Goal: Navigation & Orientation: Find specific page/section

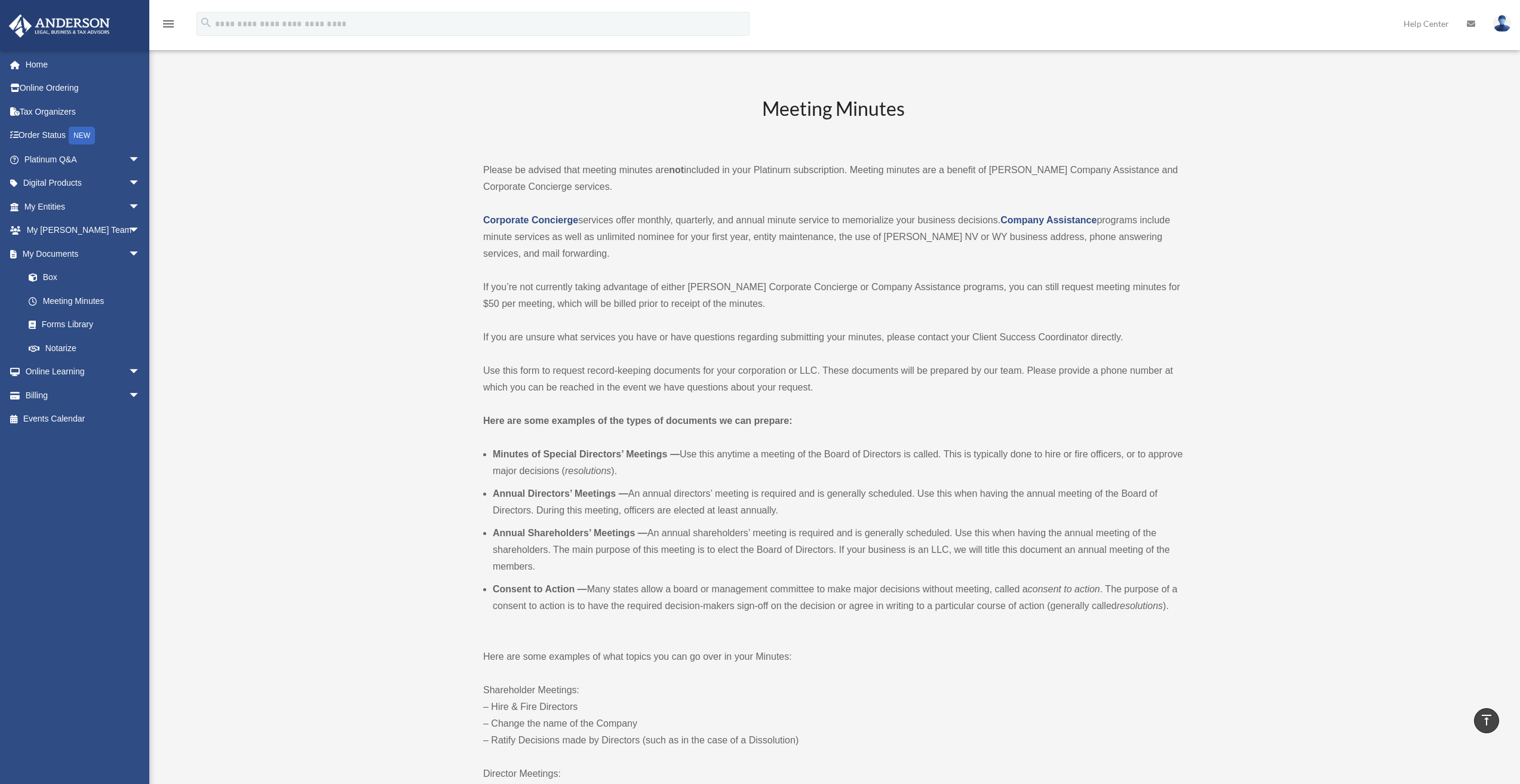
scroll to position [2570, 0]
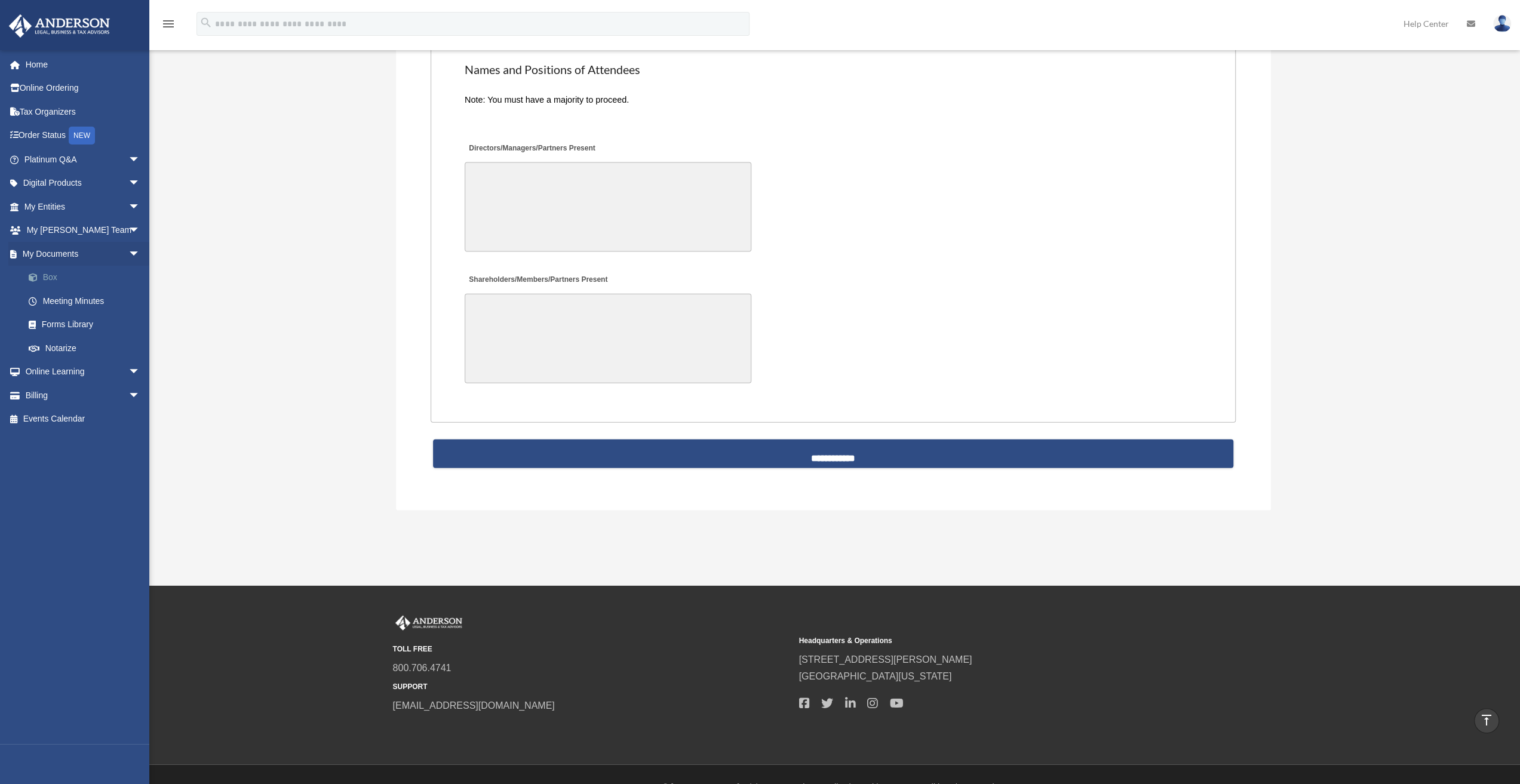
click at [48, 274] on link "Box" at bounding box center [87, 278] width 141 height 24
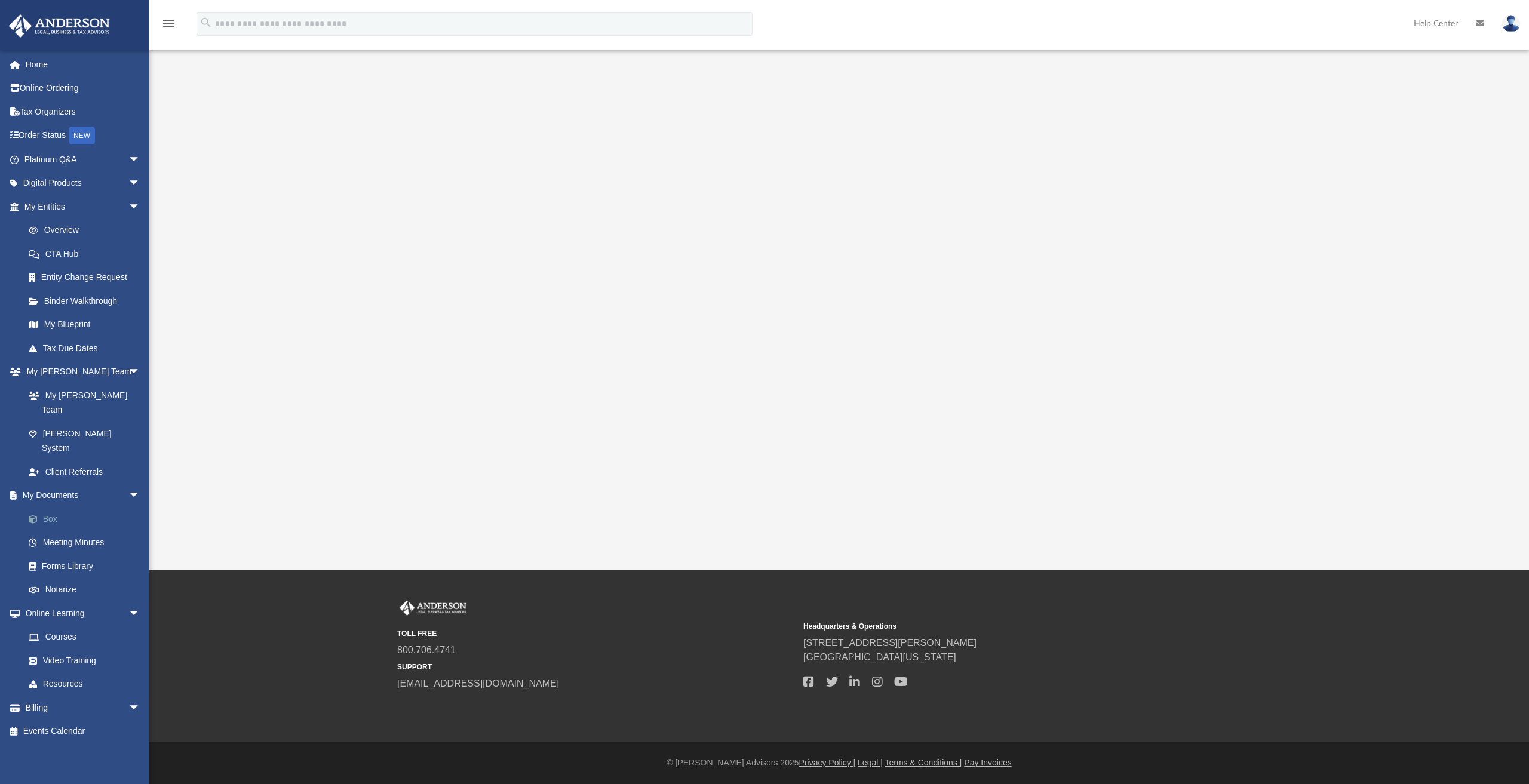
click at [51, 507] on link "Box" at bounding box center [87, 519] width 141 height 24
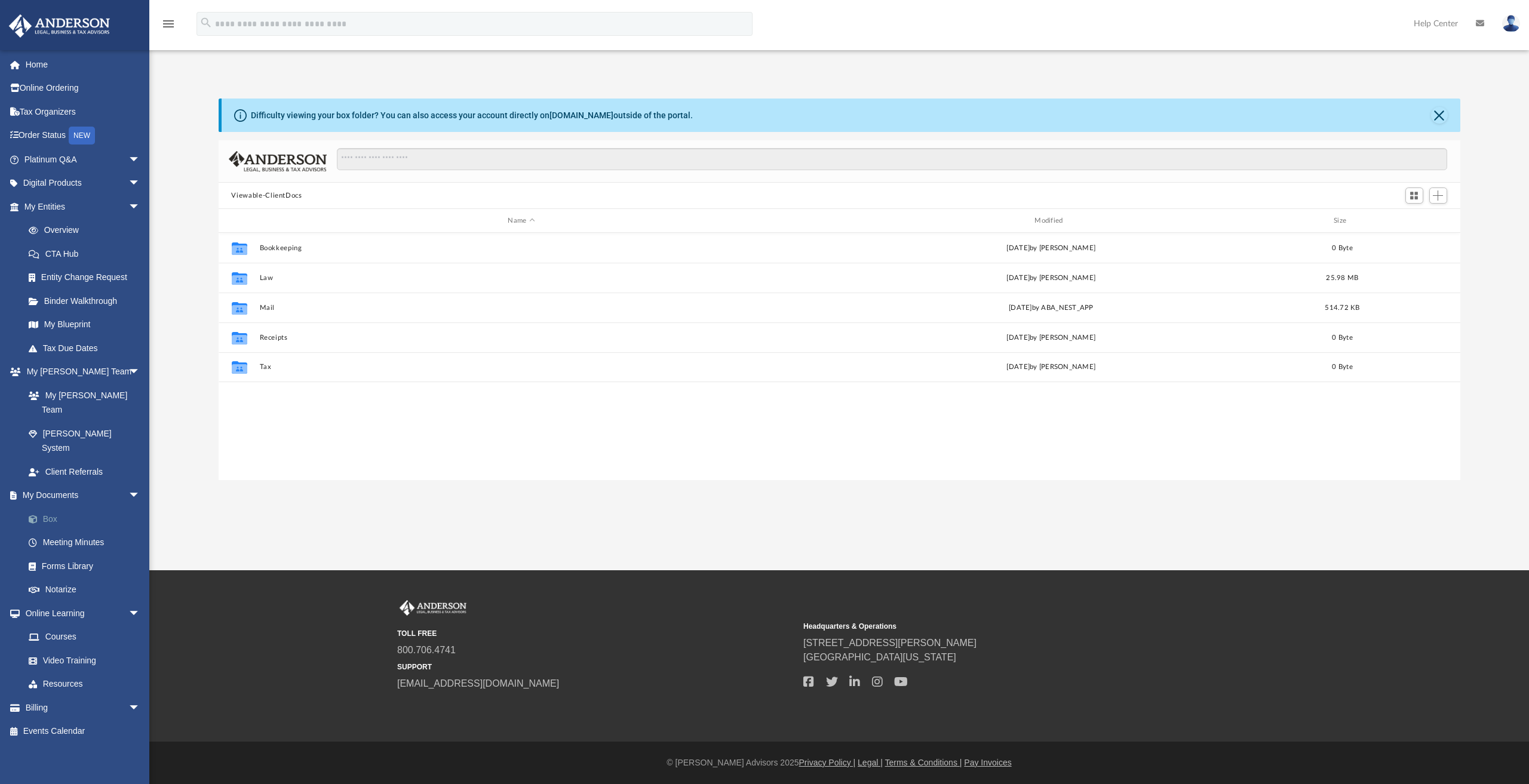
scroll to position [262, 1232]
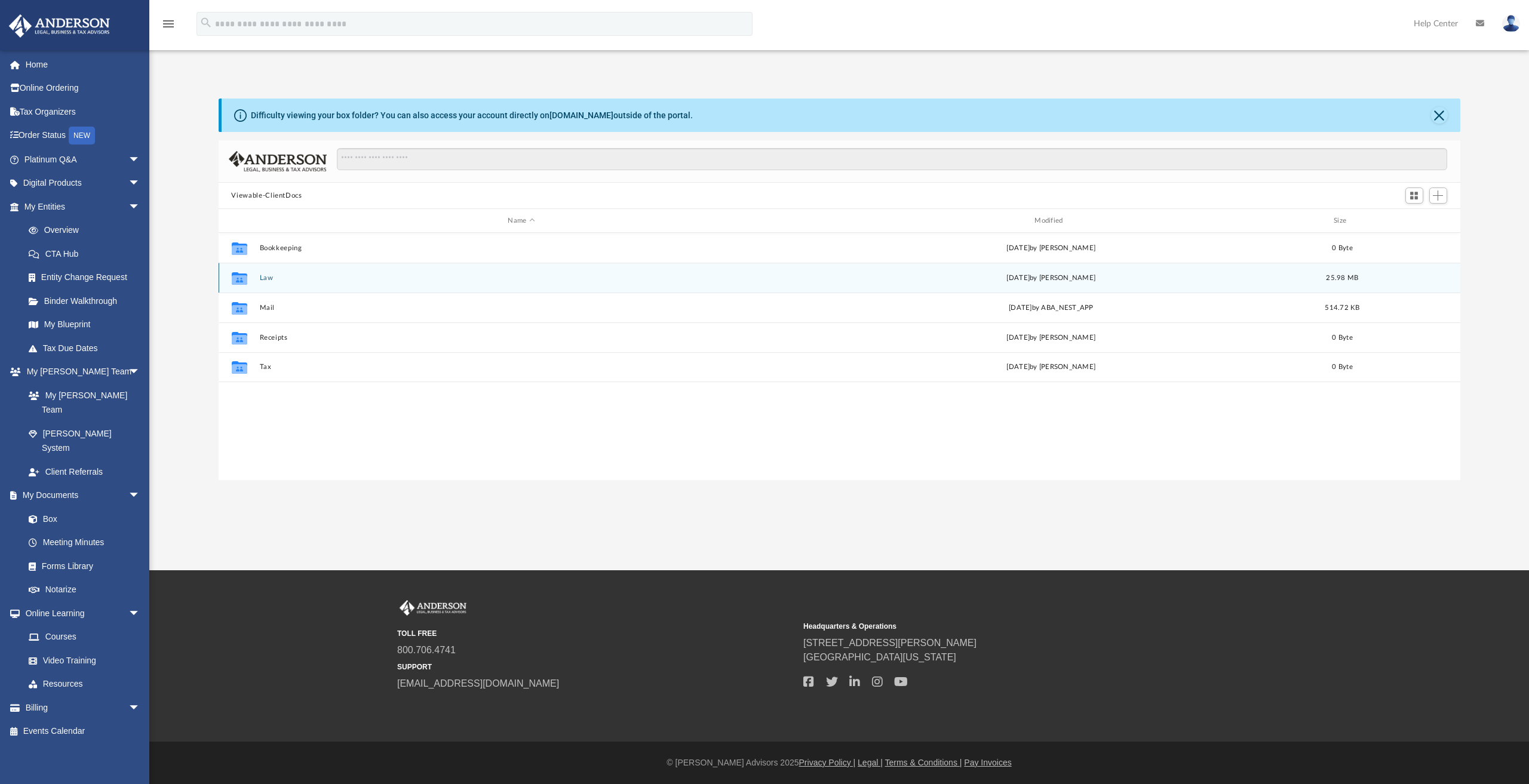
click at [265, 274] on button "Law" at bounding box center [521, 278] width 524 height 8
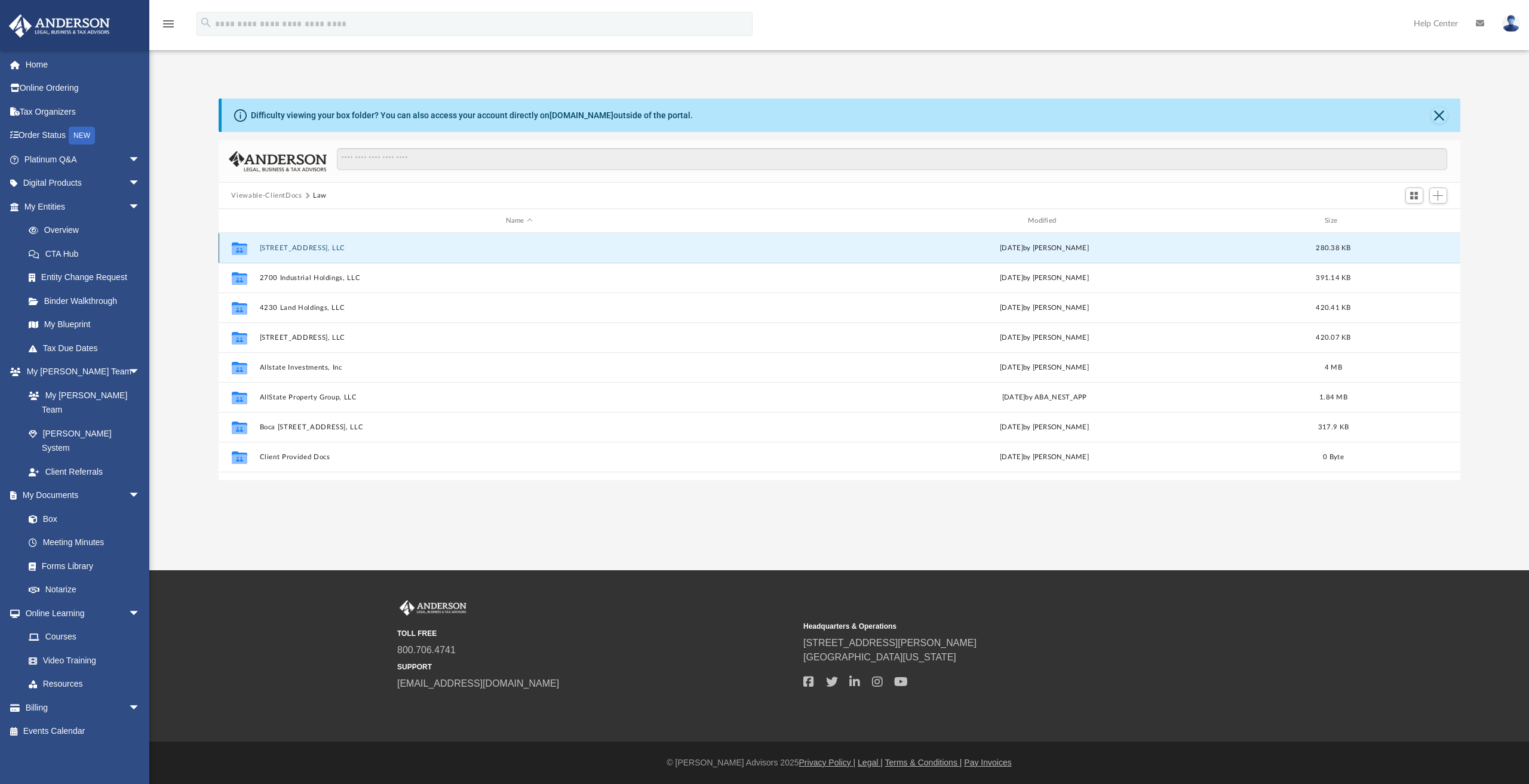
click at [291, 246] on button "105 Spoonbill Rd, LLC" at bounding box center [519, 248] width 520 height 8
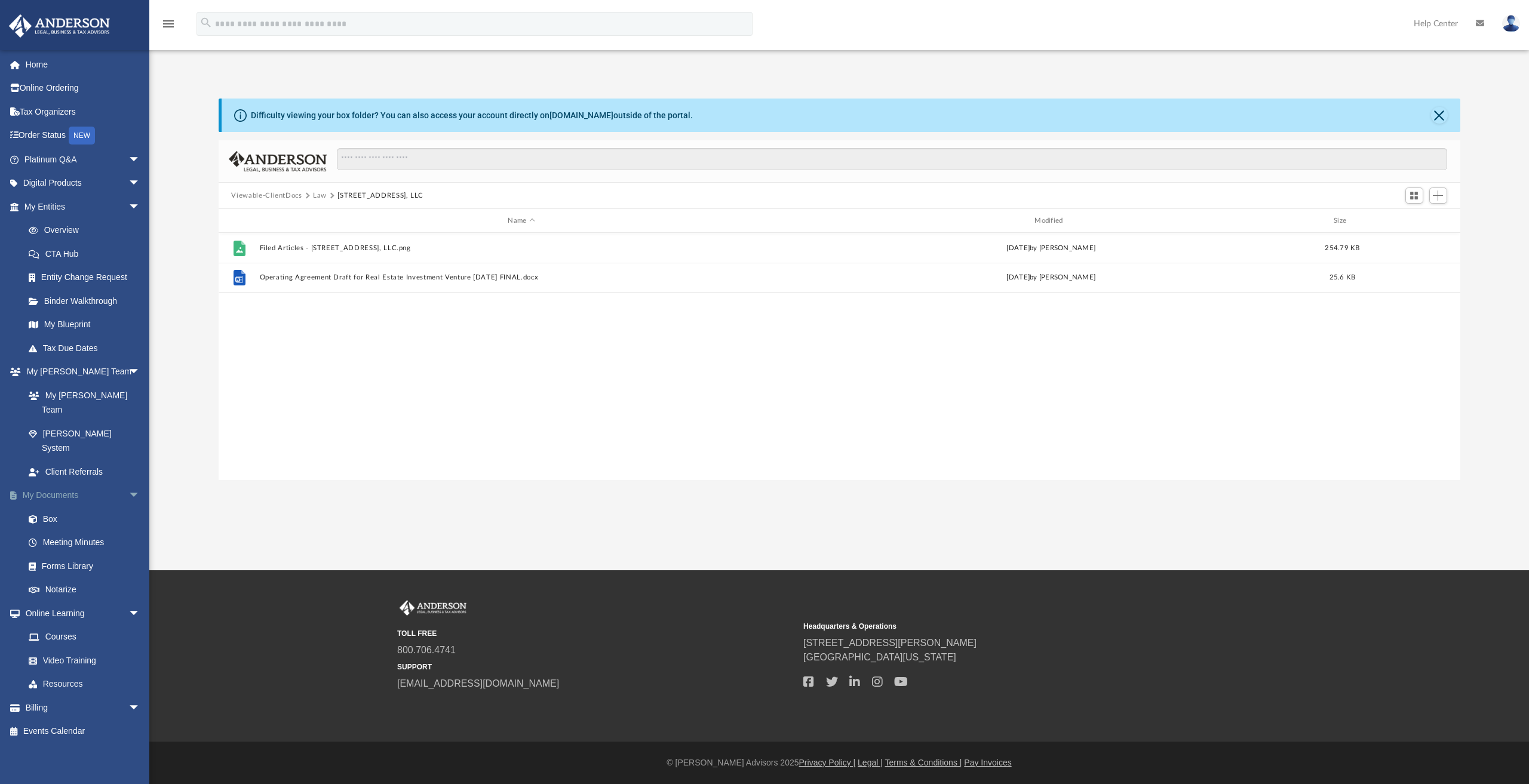
click at [51, 483] on link "My Documents arrow_drop_down" at bounding box center [84, 495] width 150 height 24
click at [128, 483] on span "arrow_drop_down" at bounding box center [140, 495] width 24 height 24
click at [128, 483] on span "arrow_drop_up" at bounding box center [140, 495] width 24 height 24
click at [49, 507] on link "Box" at bounding box center [87, 519] width 141 height 24
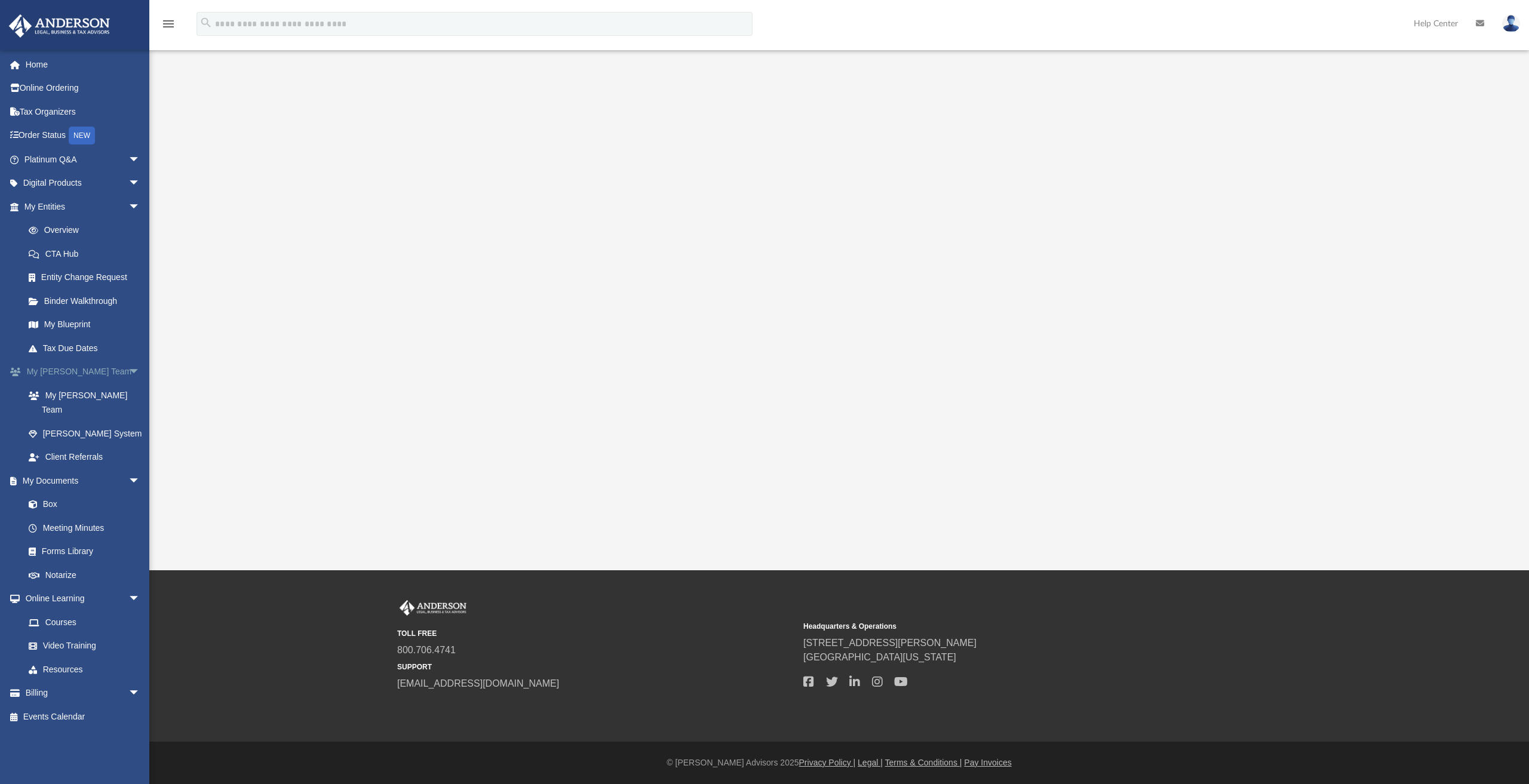
click at [128, 369] on span "arrow_drop_down" at bounding box center [140, 372] width 24 height 24
click at [128, 370] on span "arrow_drop_up" at bounding box center [140, 372] width 24 height 24
click at [53, 507] on link "Box" at bounding box center [87, 519] width 141 height 24
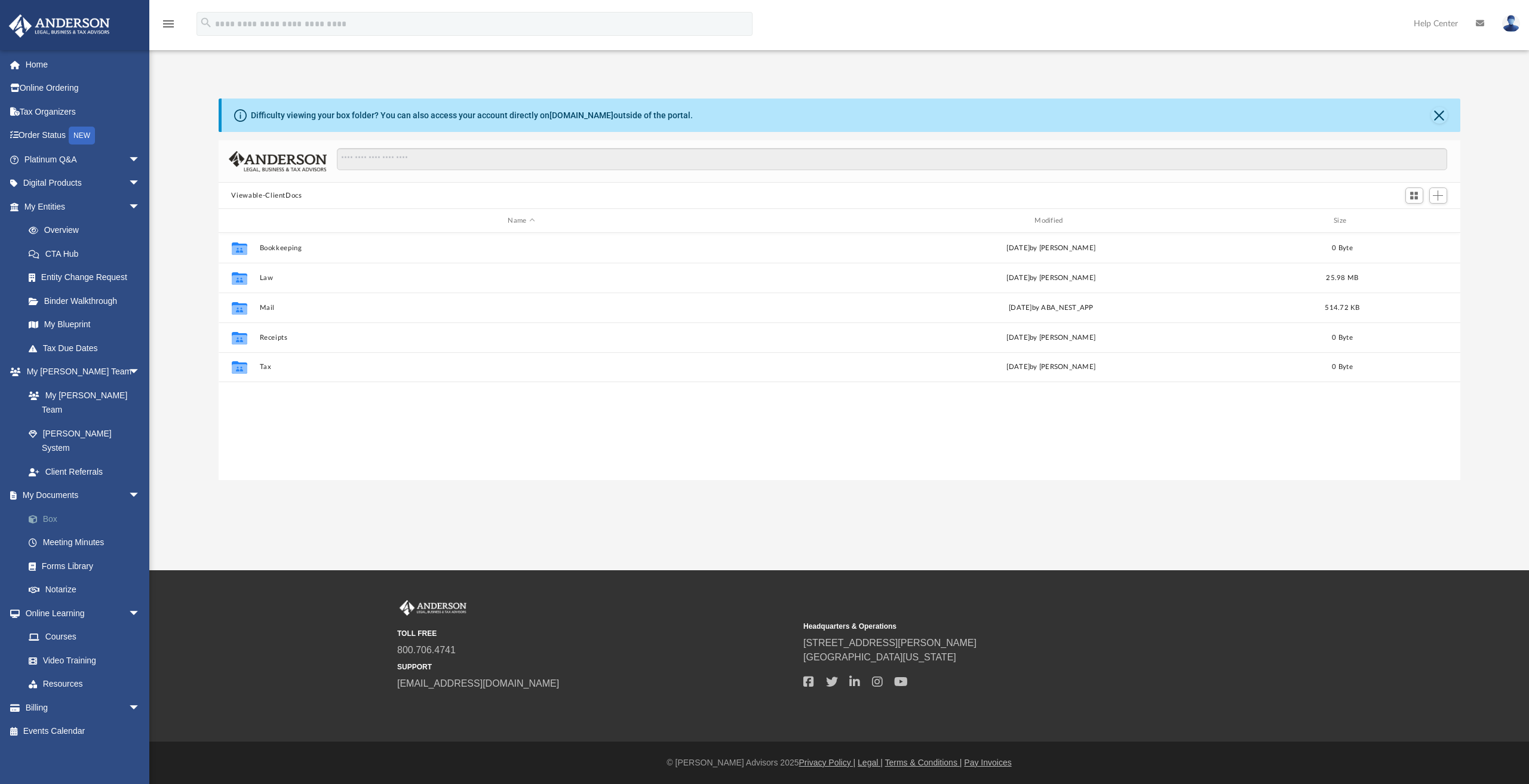
scroll to position [262, 1232]
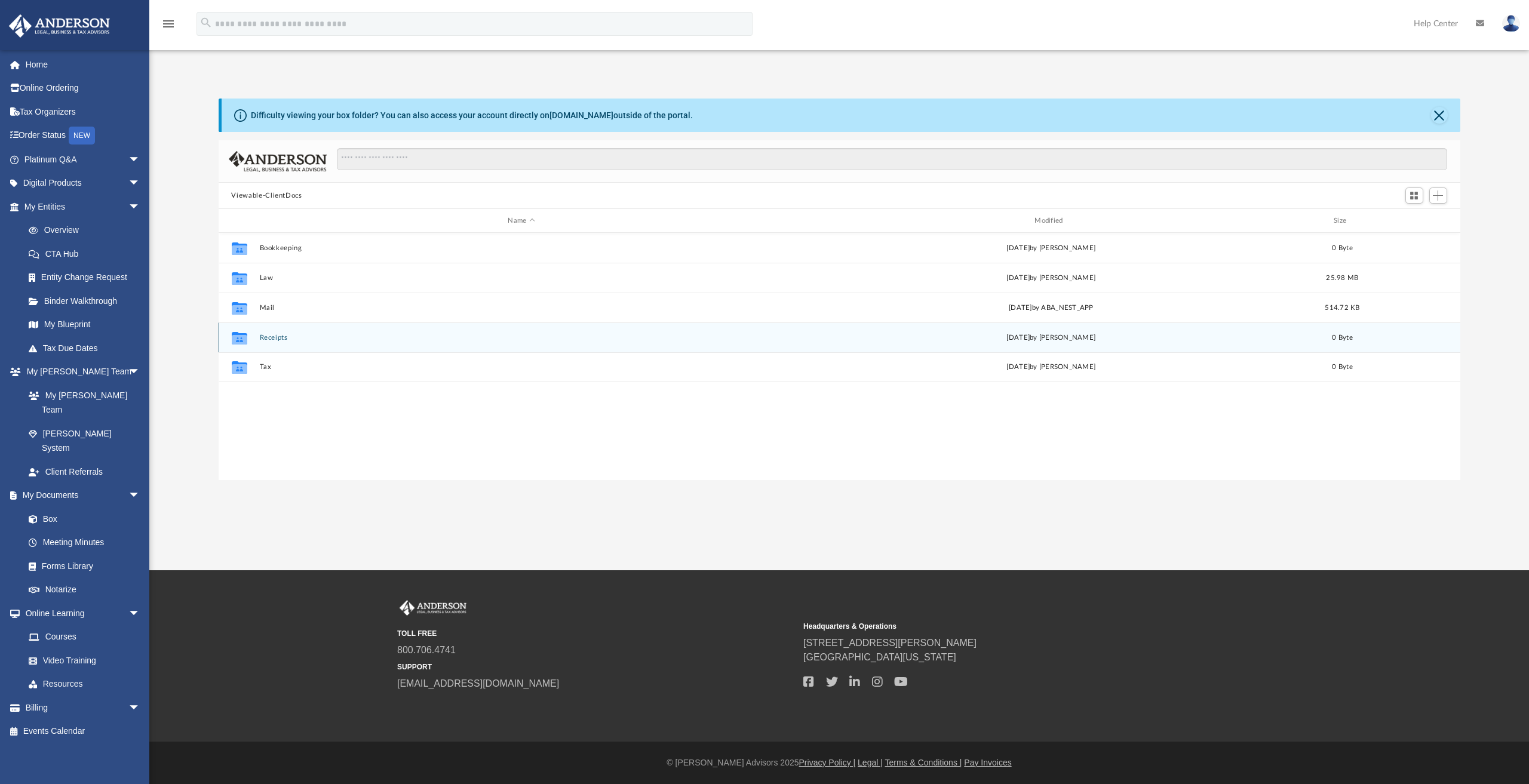
click at [274, 333] on button "Receipts" at bounding box center [521, 337] width 524 height 8
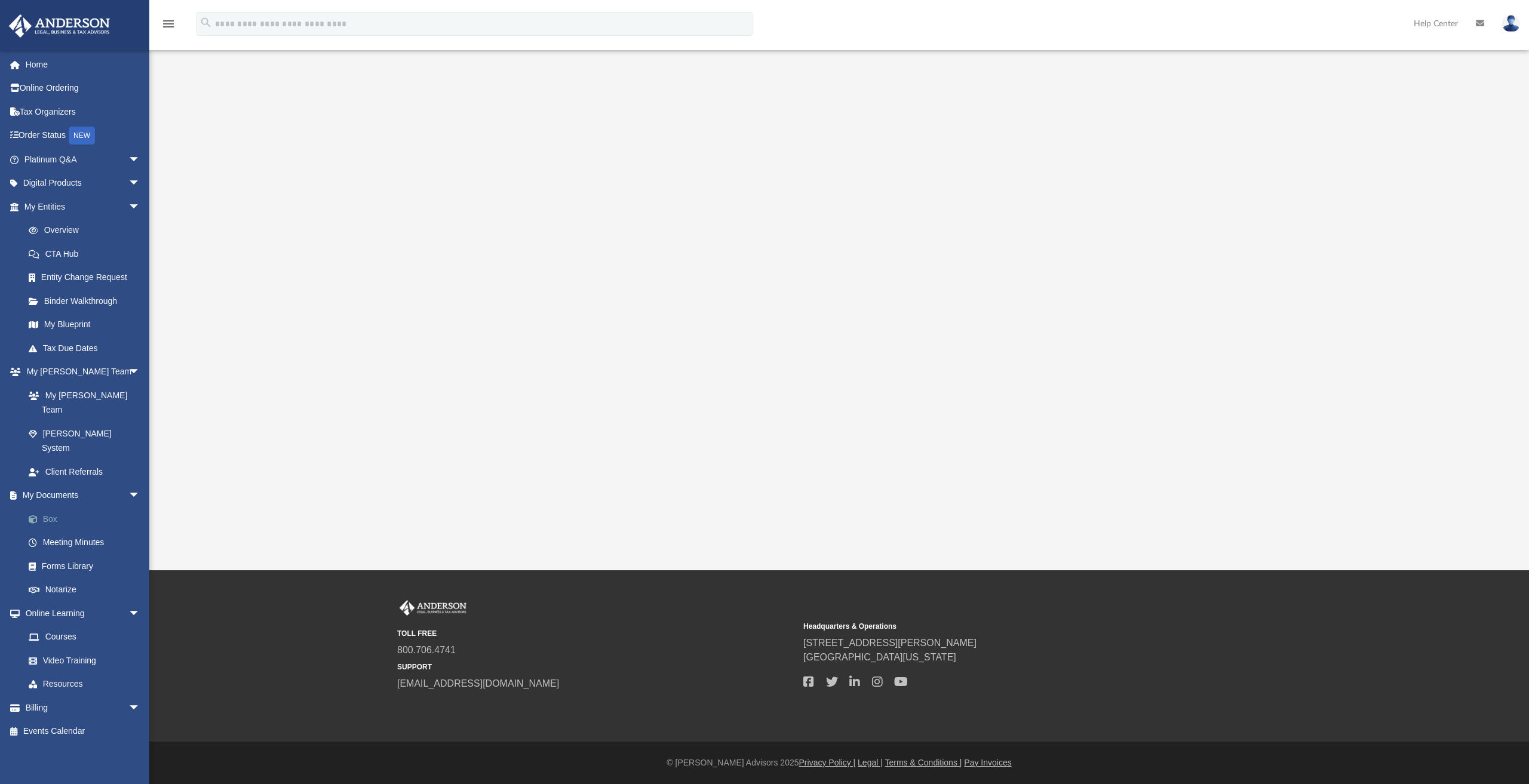
click at [54, 507] on link "Box" at bounding box center [87, 519] width 141 height 24
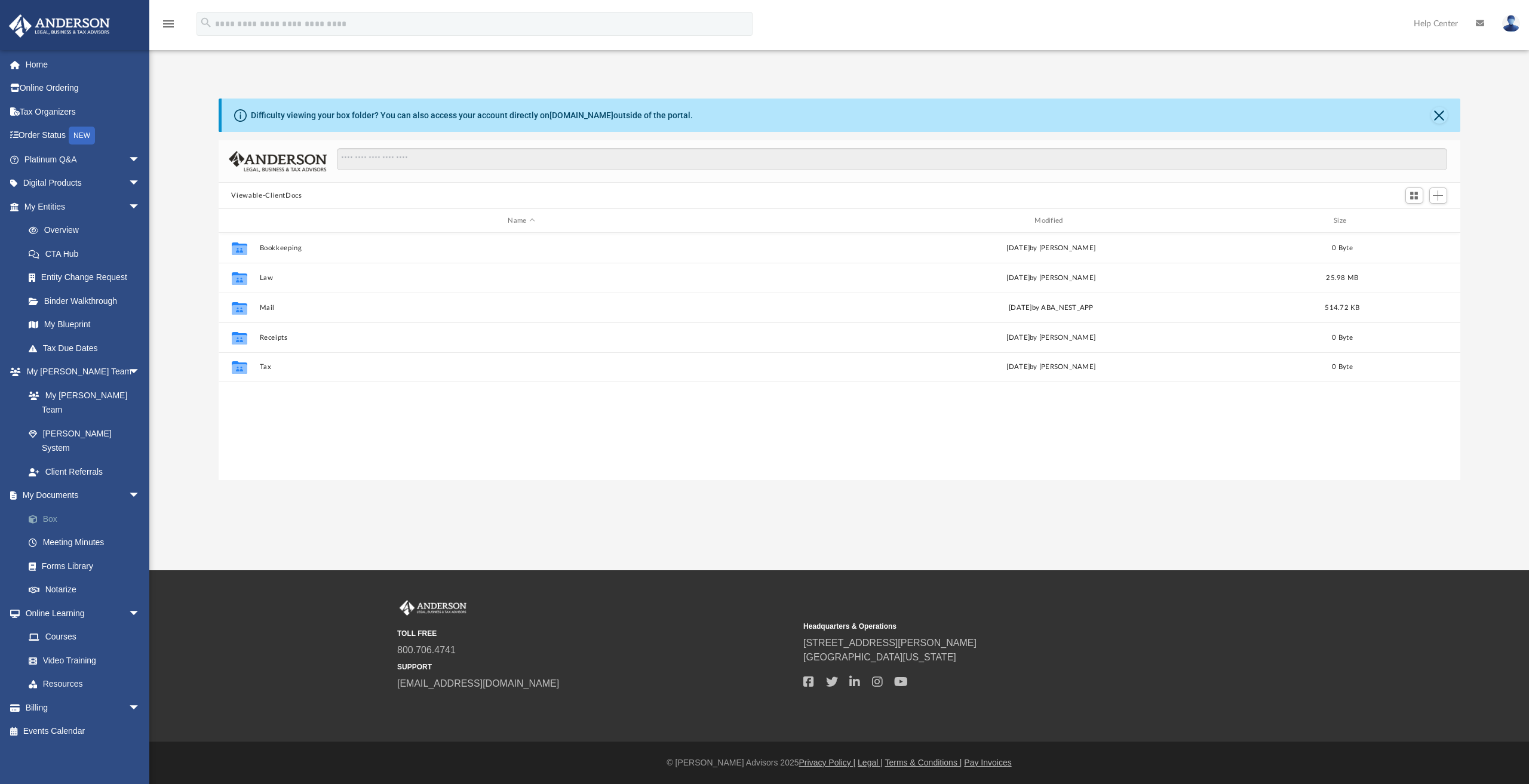
scroll to position [262, 1232]
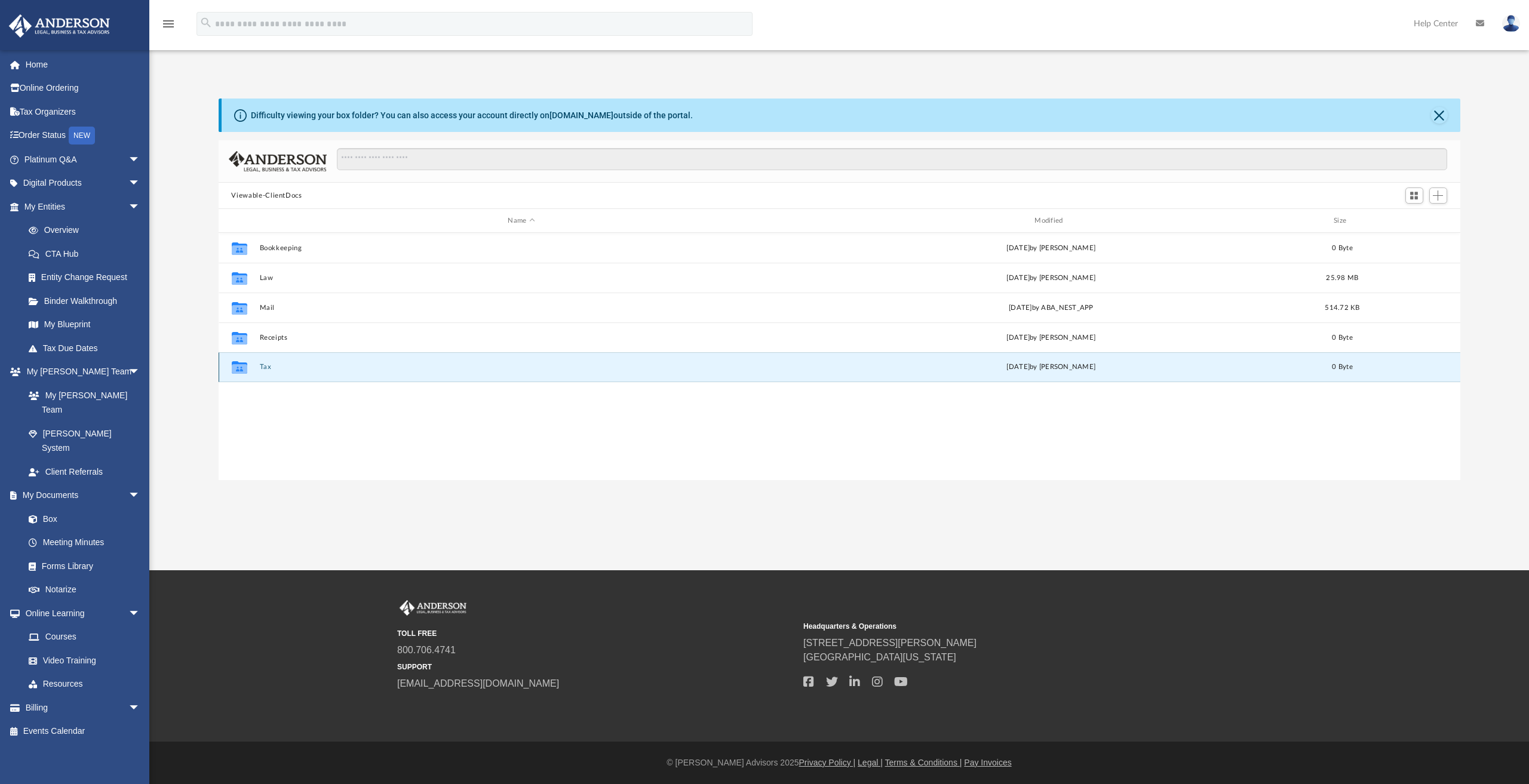
click at [268, 365] on button "Tax" at bounding box center [521, 367] width 524 height 8
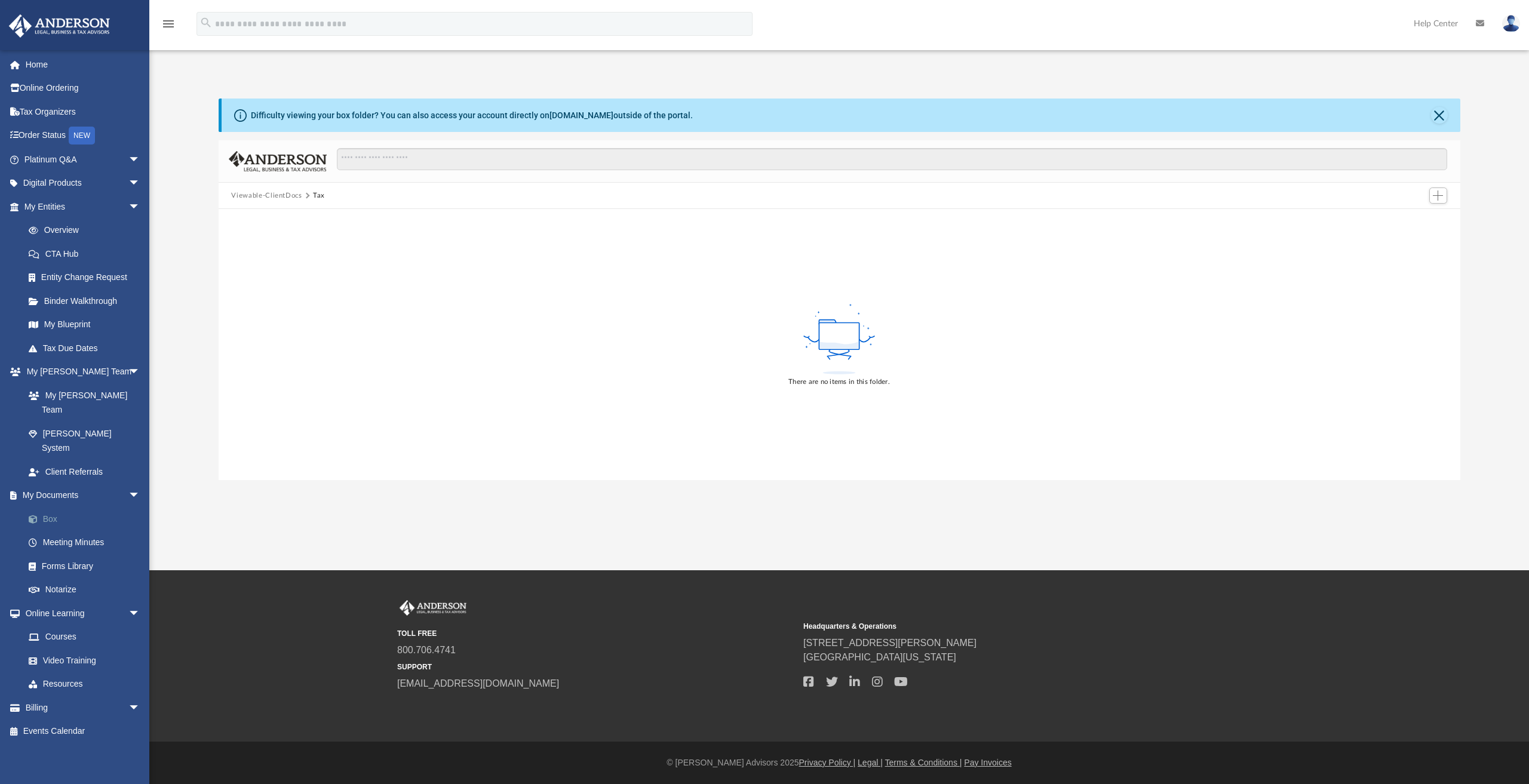
click at [51, 507] on link "Box" at bounding box center [87, 519] width 141 height 24
click at [47, 507] on link "Box" at bounding box center [87, 519] width 141 height 24
click at [45, 507] on link "Box" at bounding box center [87, 519] width 141 height 24
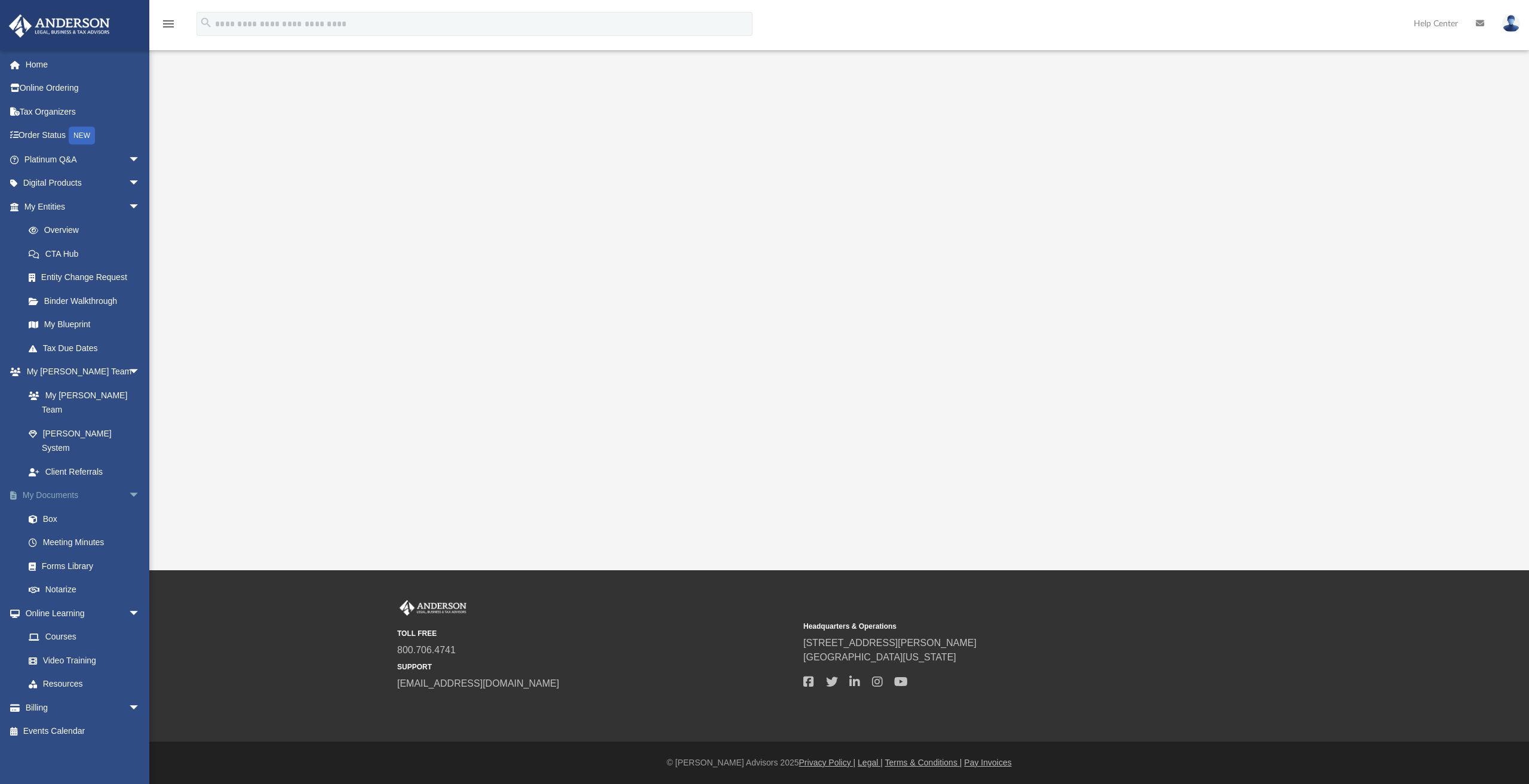
click at [34, 483] on link "My Documents arrow_drop_down" at bounding box center [84, 495] width 150 height 24
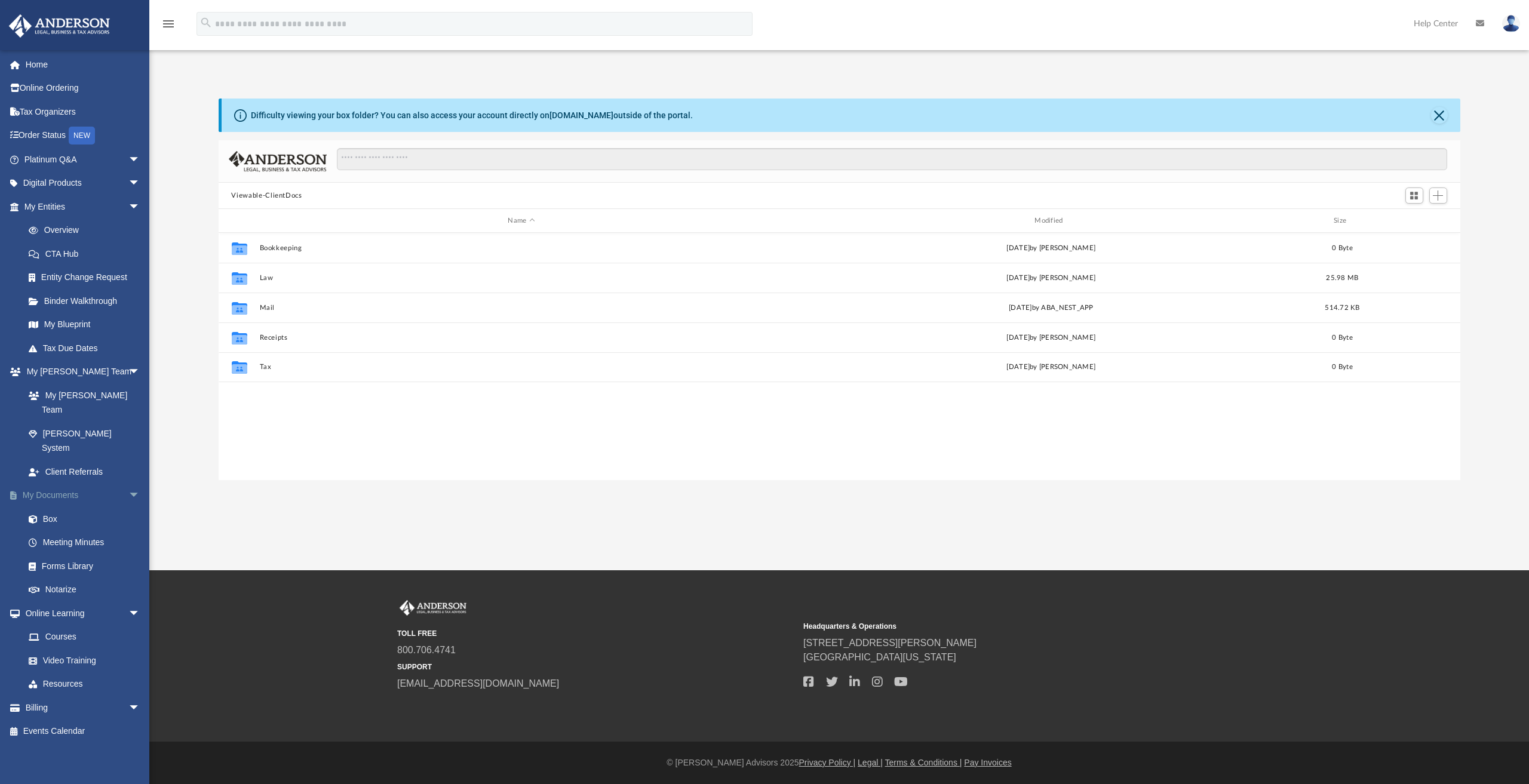
scroll to position [262, 1232]
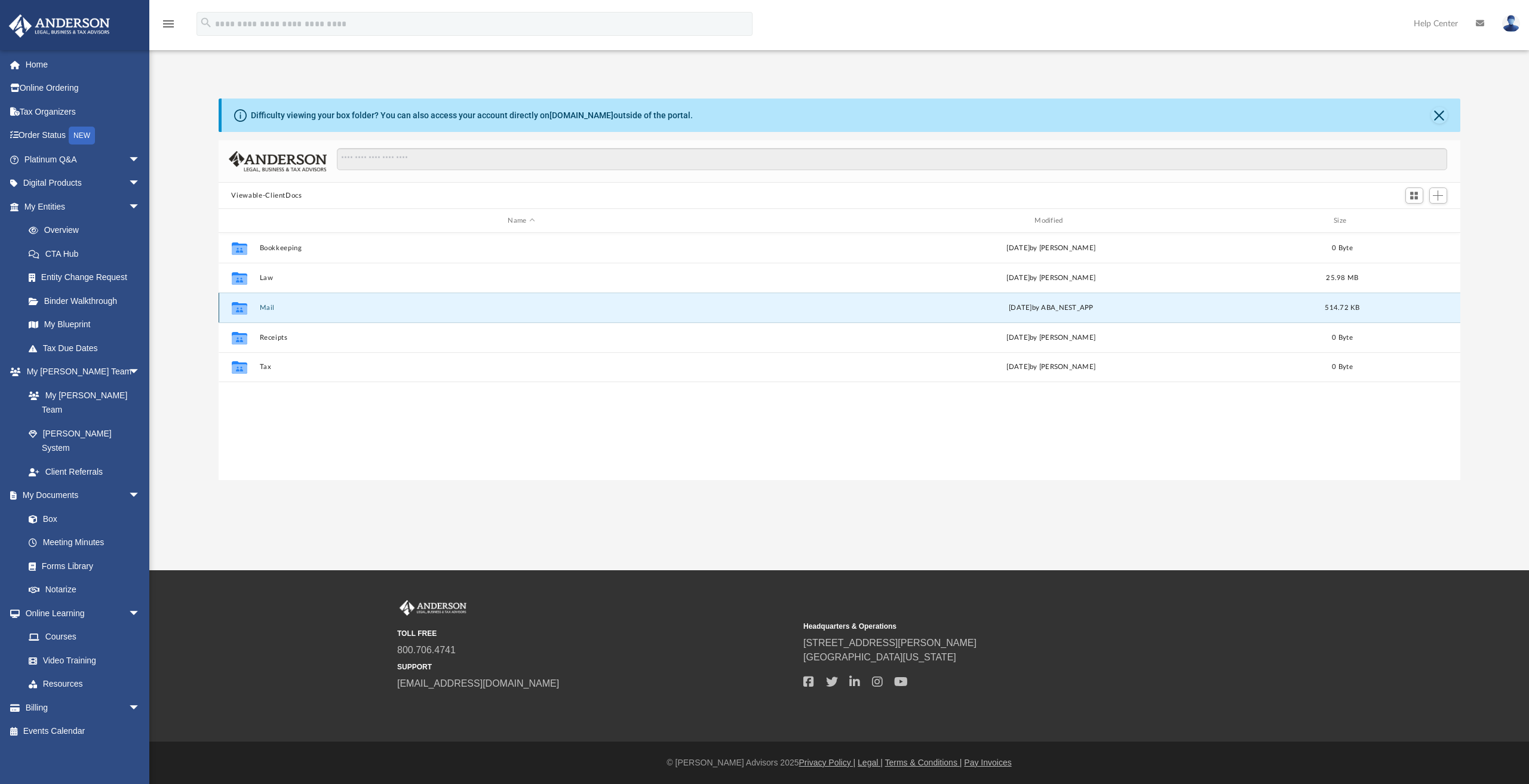
click at [264, 307] on button "Mail" at bounding box center [521, 308] width 524 height 8
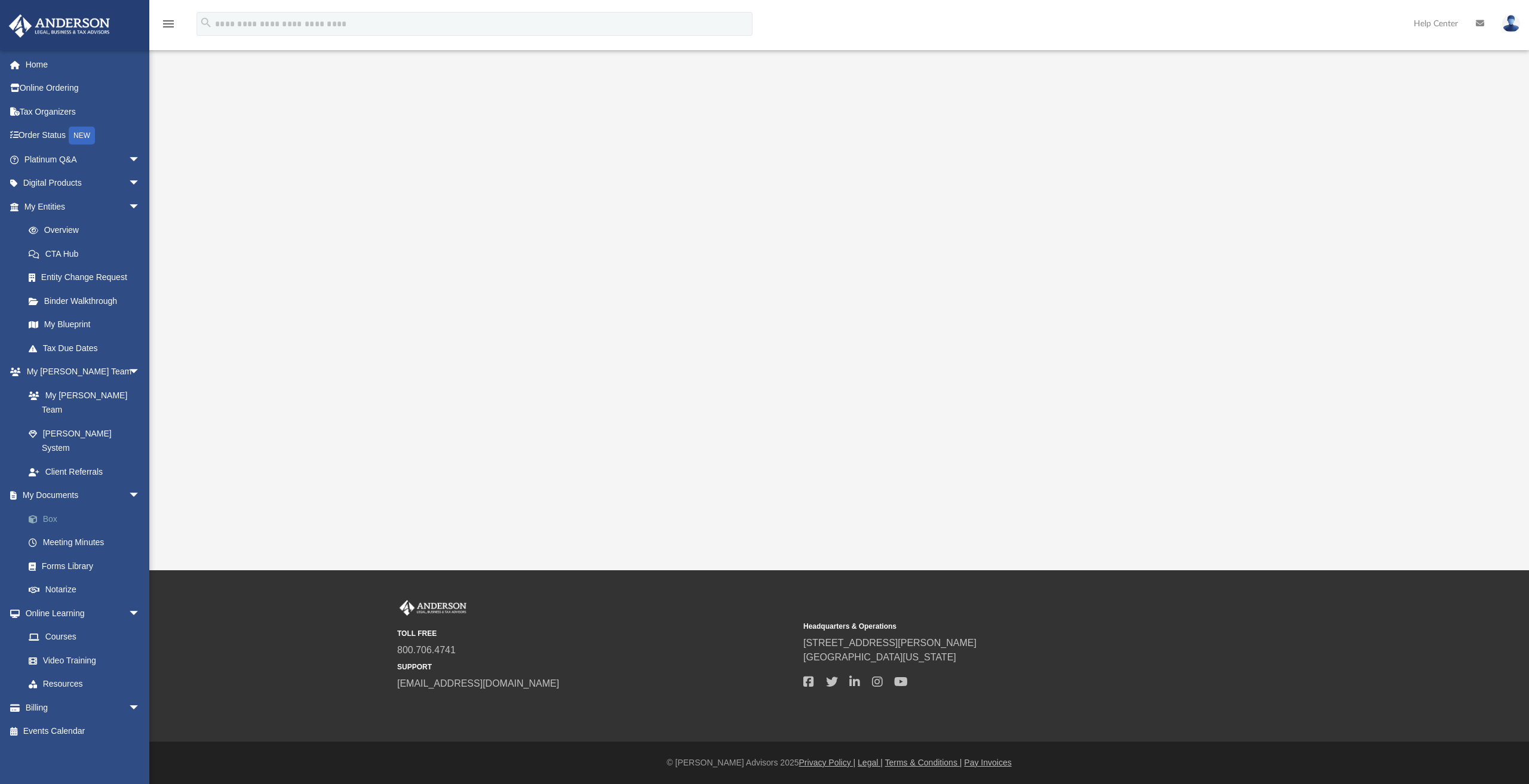
click at [54, 507] on link "Box" at bounding box center [87, 519] width 141 height 24
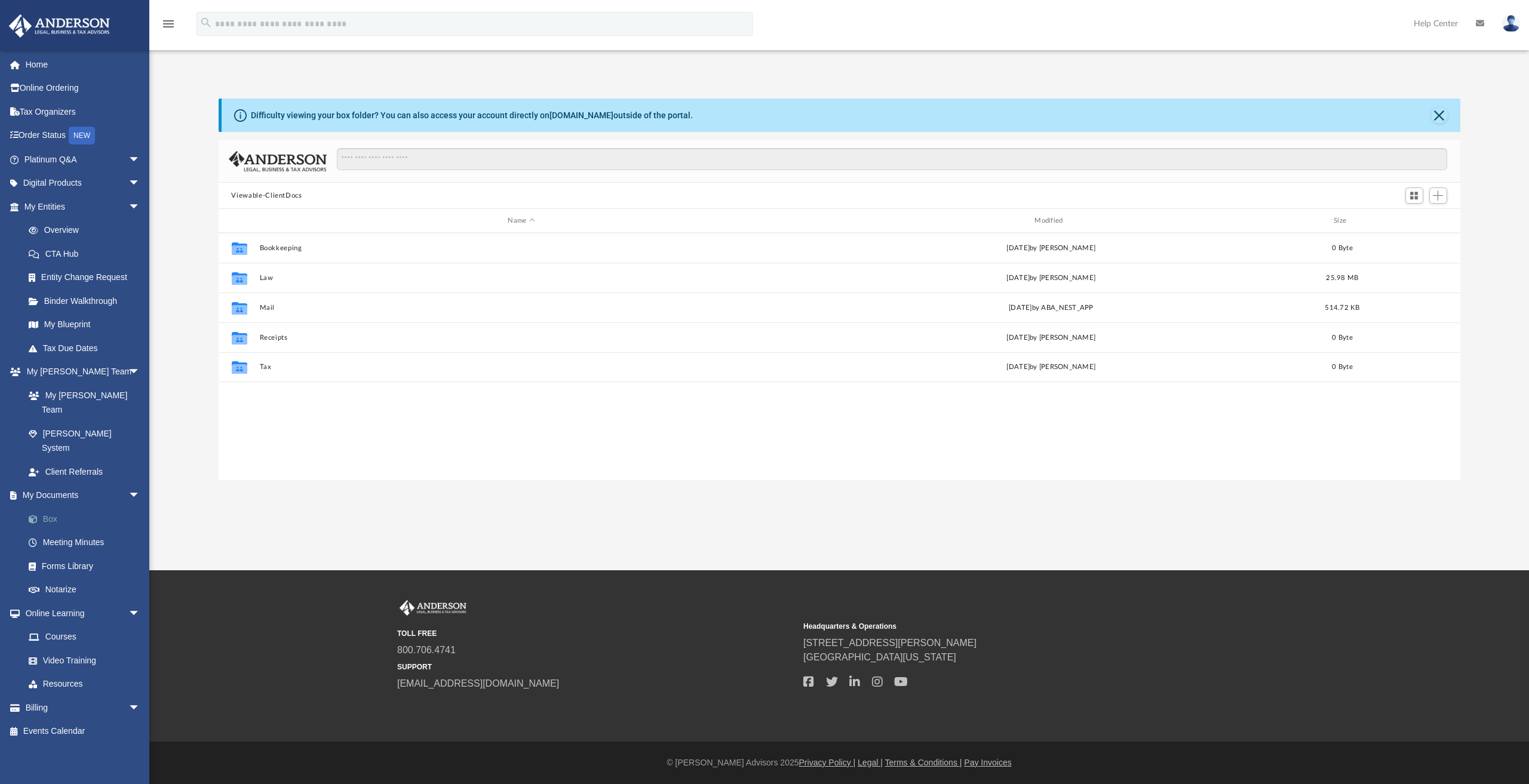
scroll to position [262, 1232]
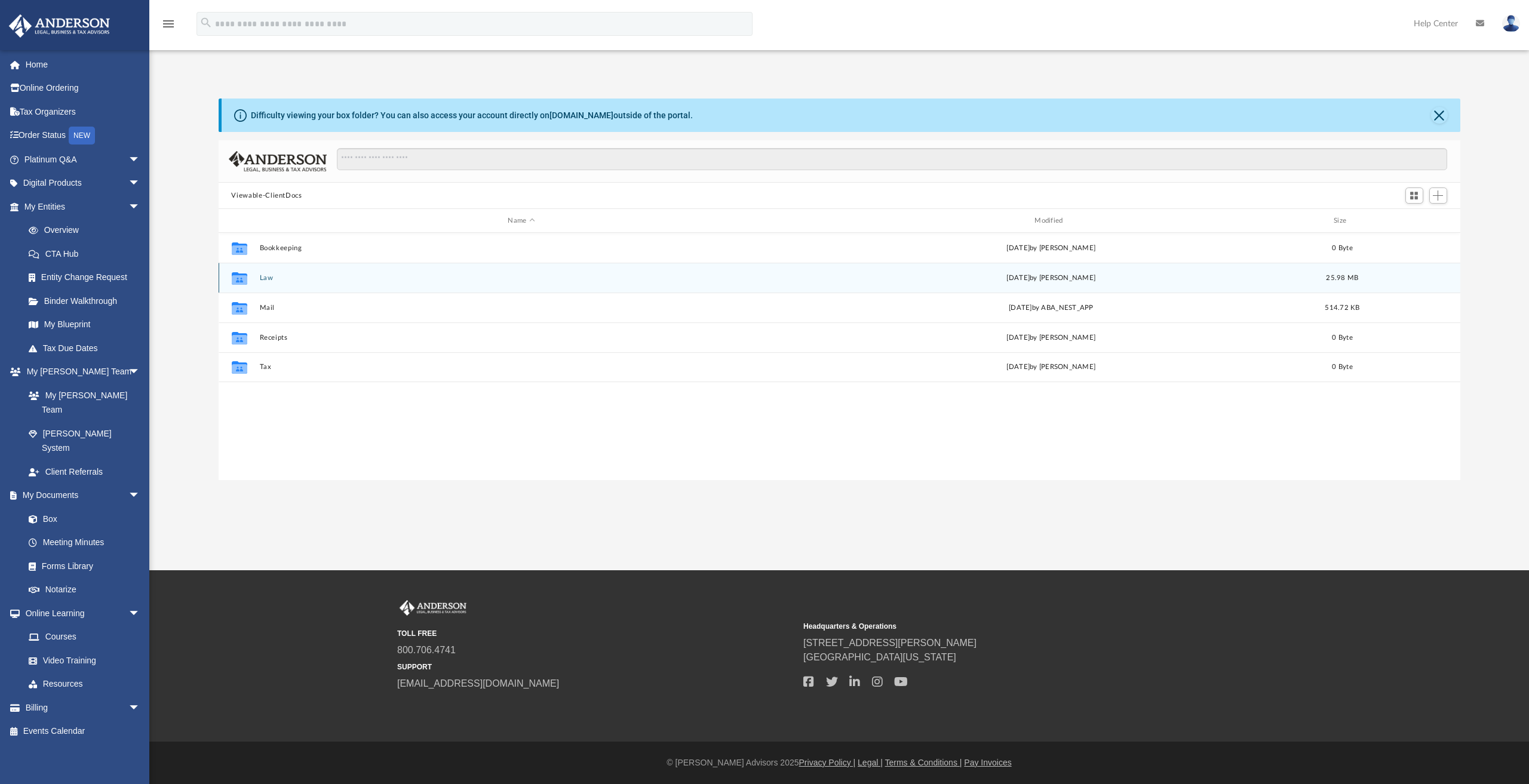
click at [264, 272] on div "Collaborated Folder Law Tue Jun 24 2025 by Ashley Sevy 25.98 MB" at bounding box center [839, 277] width 1241 height 30
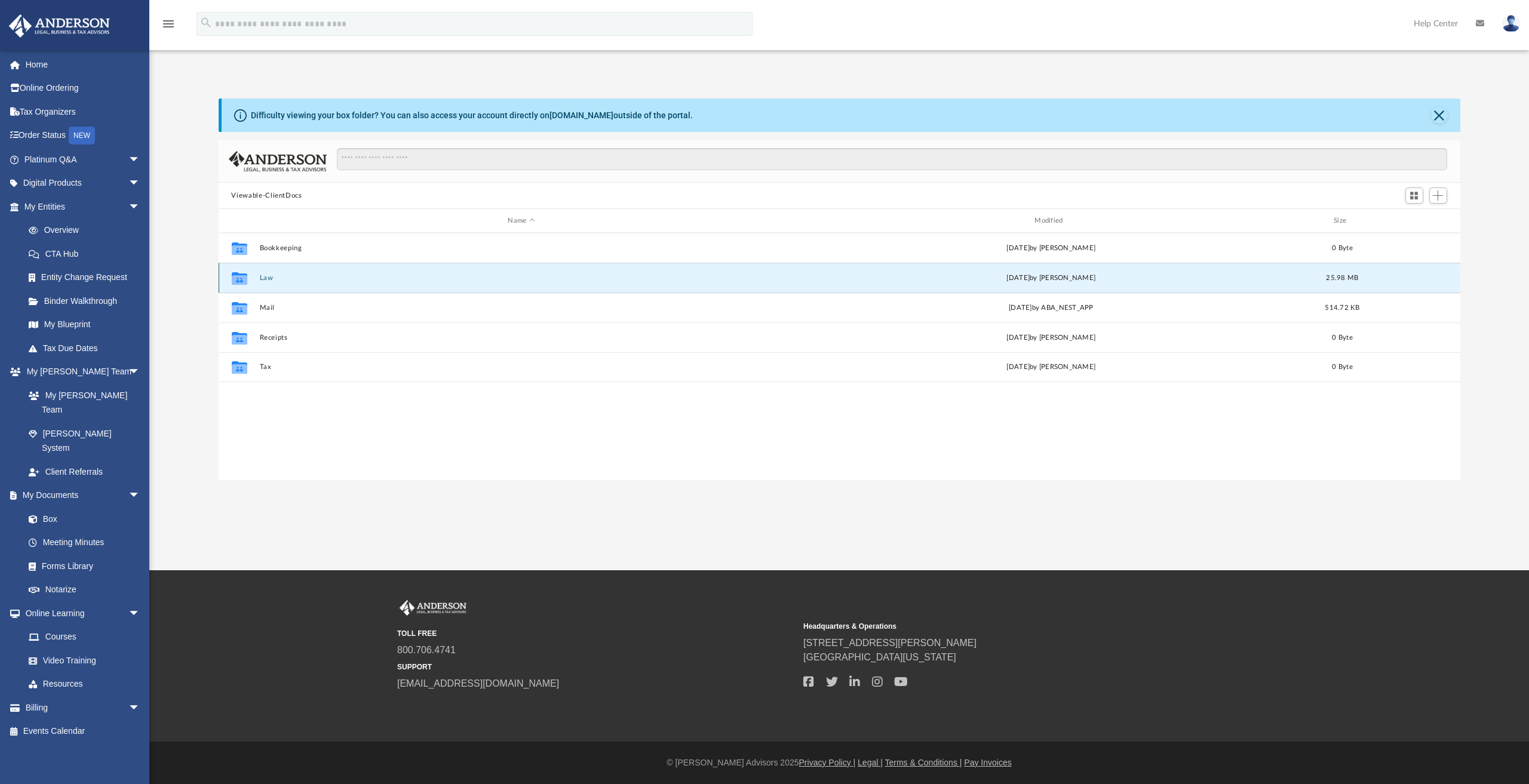
click at [263, 276] on button "Law" at bounding box center [521, 278] width 524 height 8
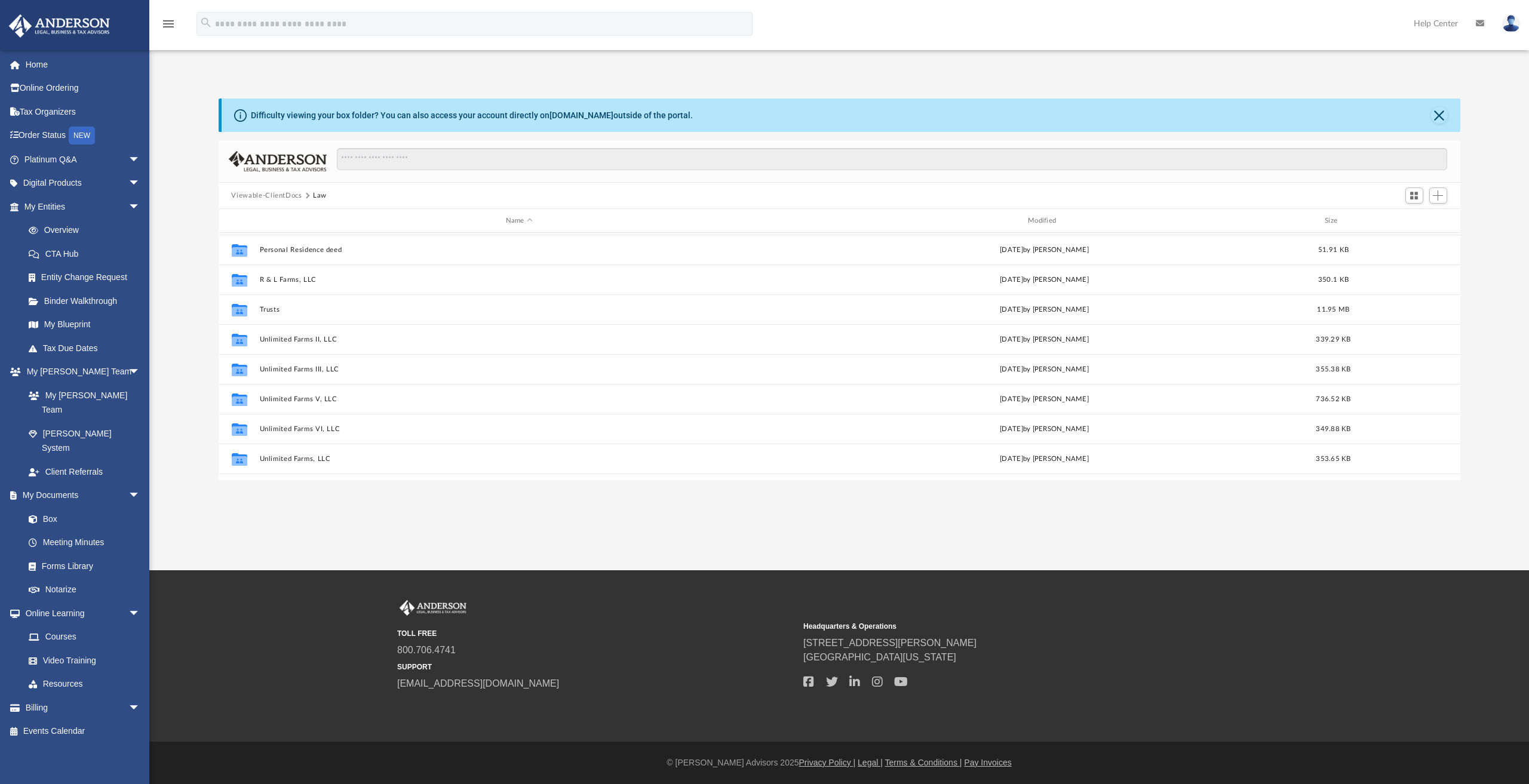
scroll to position [379, 0]
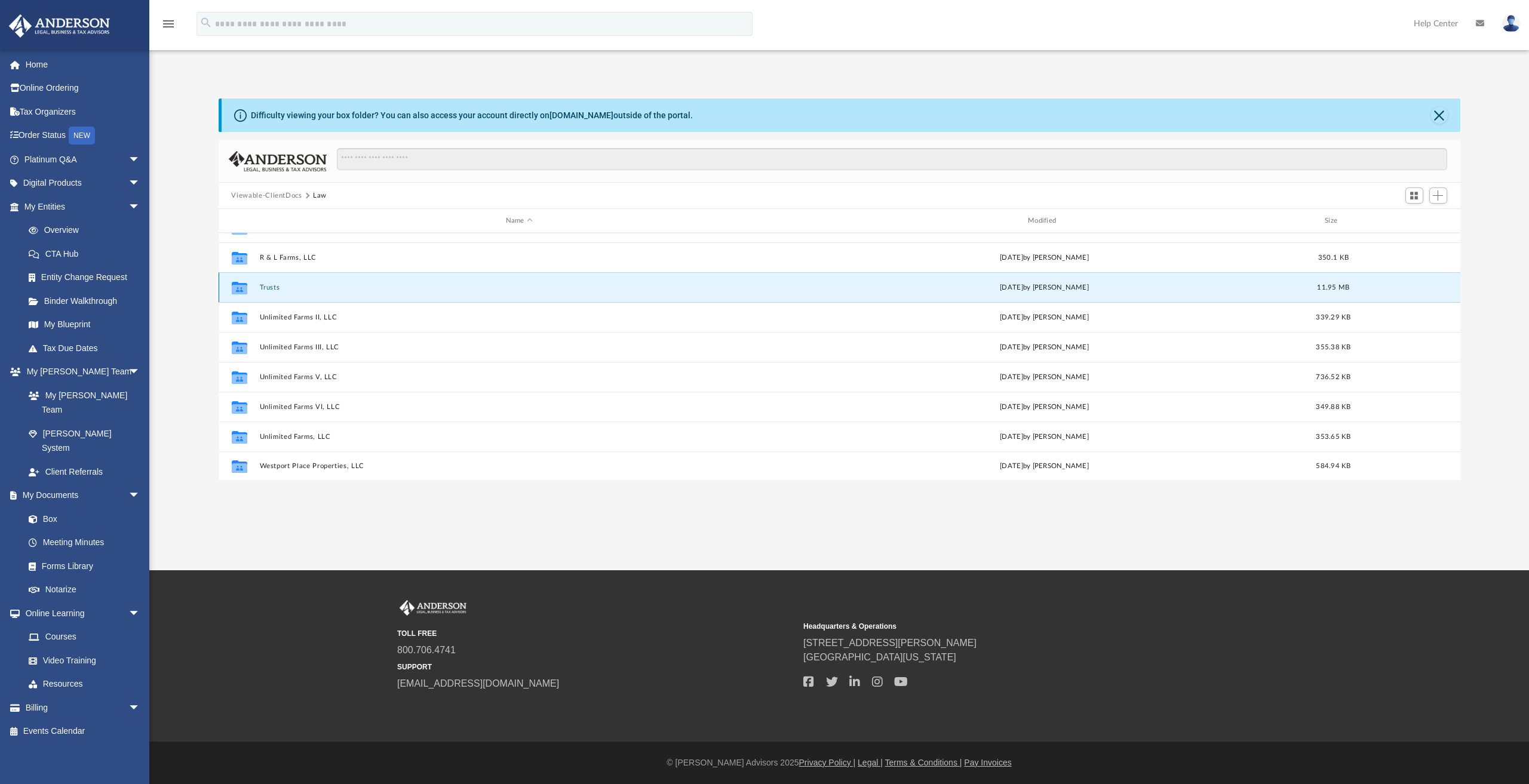
click at [268, 288] on button "Trusts" at bounding box center [519, 287] width 520 height 8
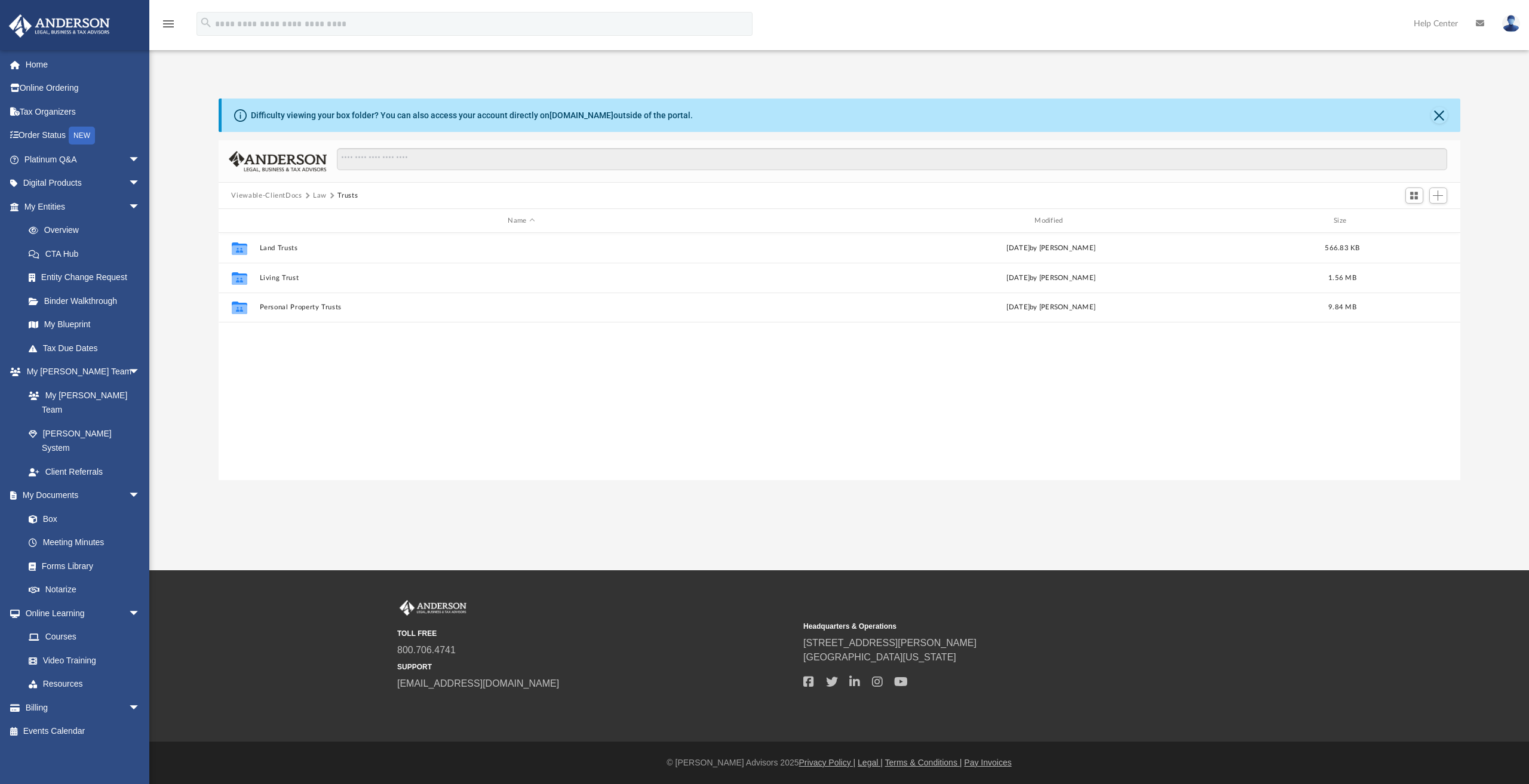
scroll to position [0, 0]
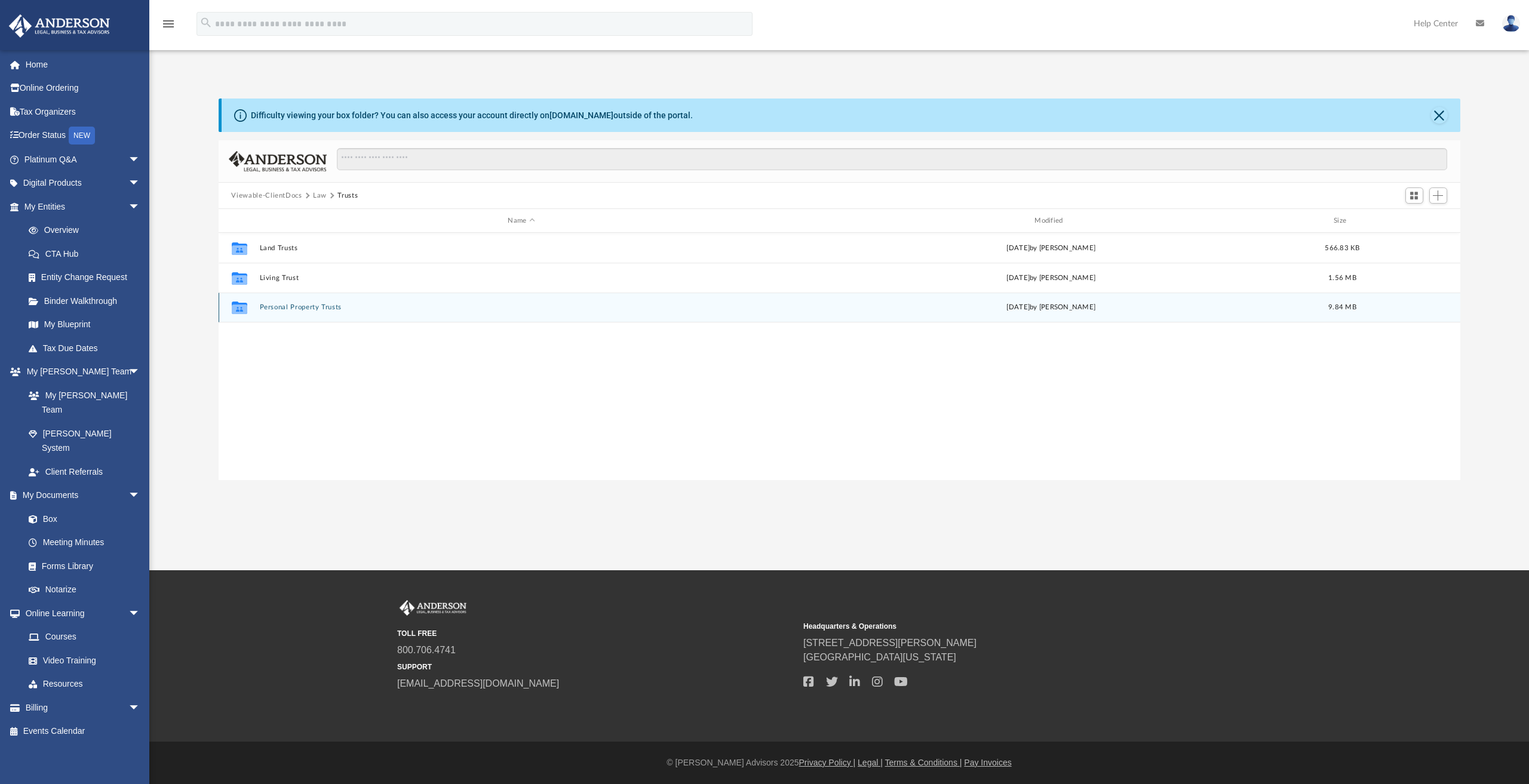
click at [291, 305] on button "Personal Property Trusts" at bounding box center [521, 307] width 524 height 8
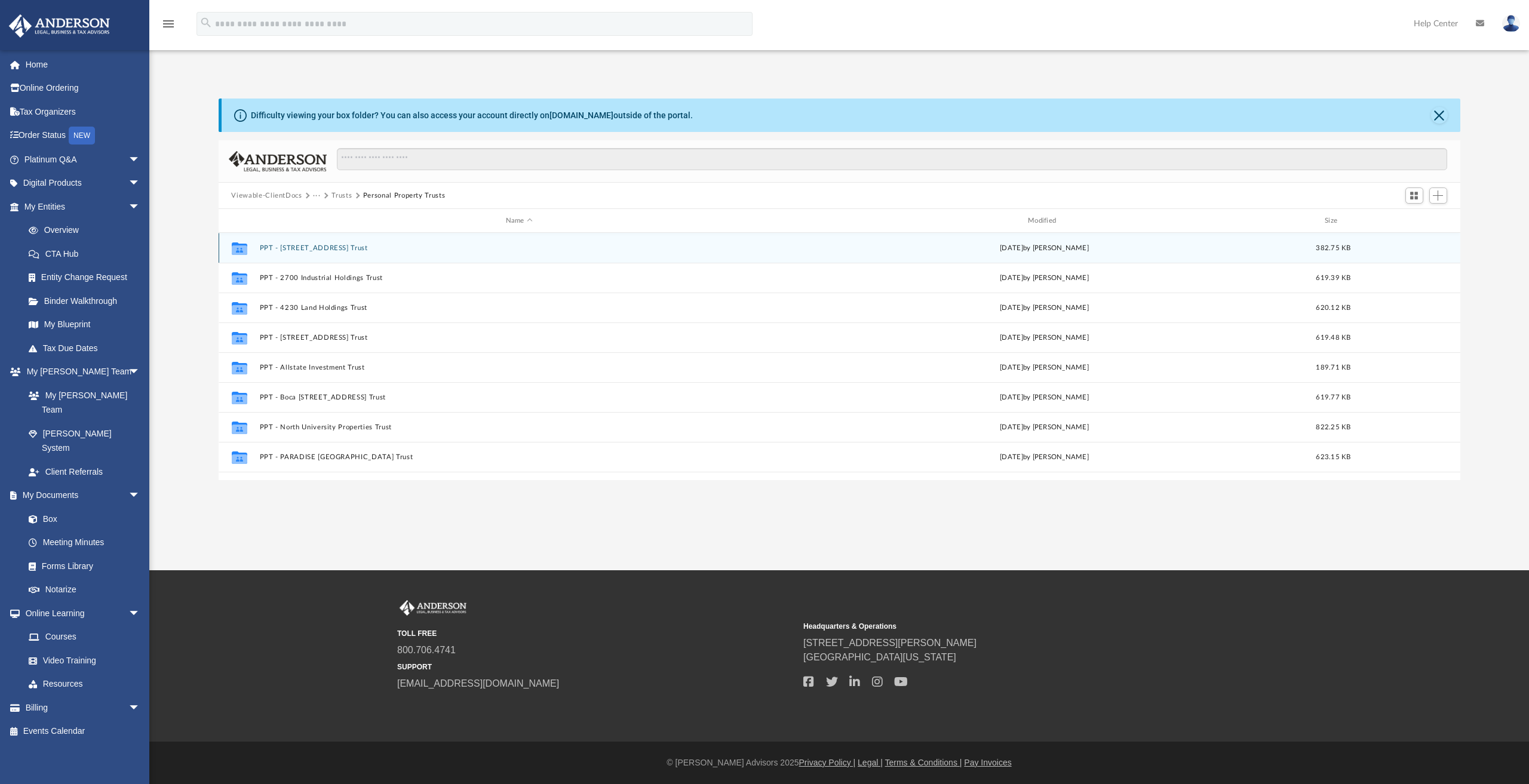
click at [311, 249] on button "PPT - 105 Spoonbill Rd Trust" at bounding box center [519, 248] width 520 height 8
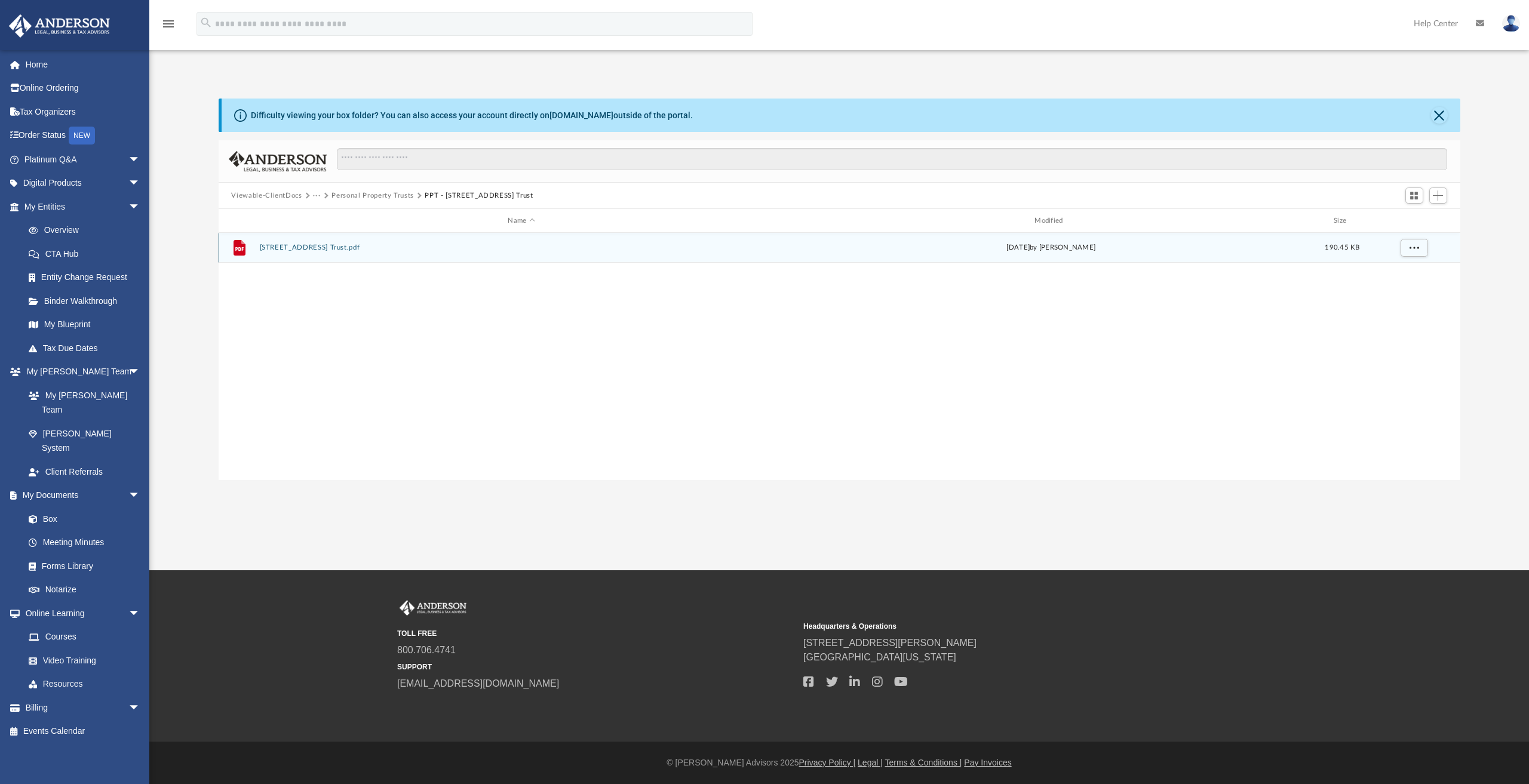
click at [301, 247] on button "105 Spoonbill Rd Trust.pdf" at bounding box center [521, 247] width 524 height 8
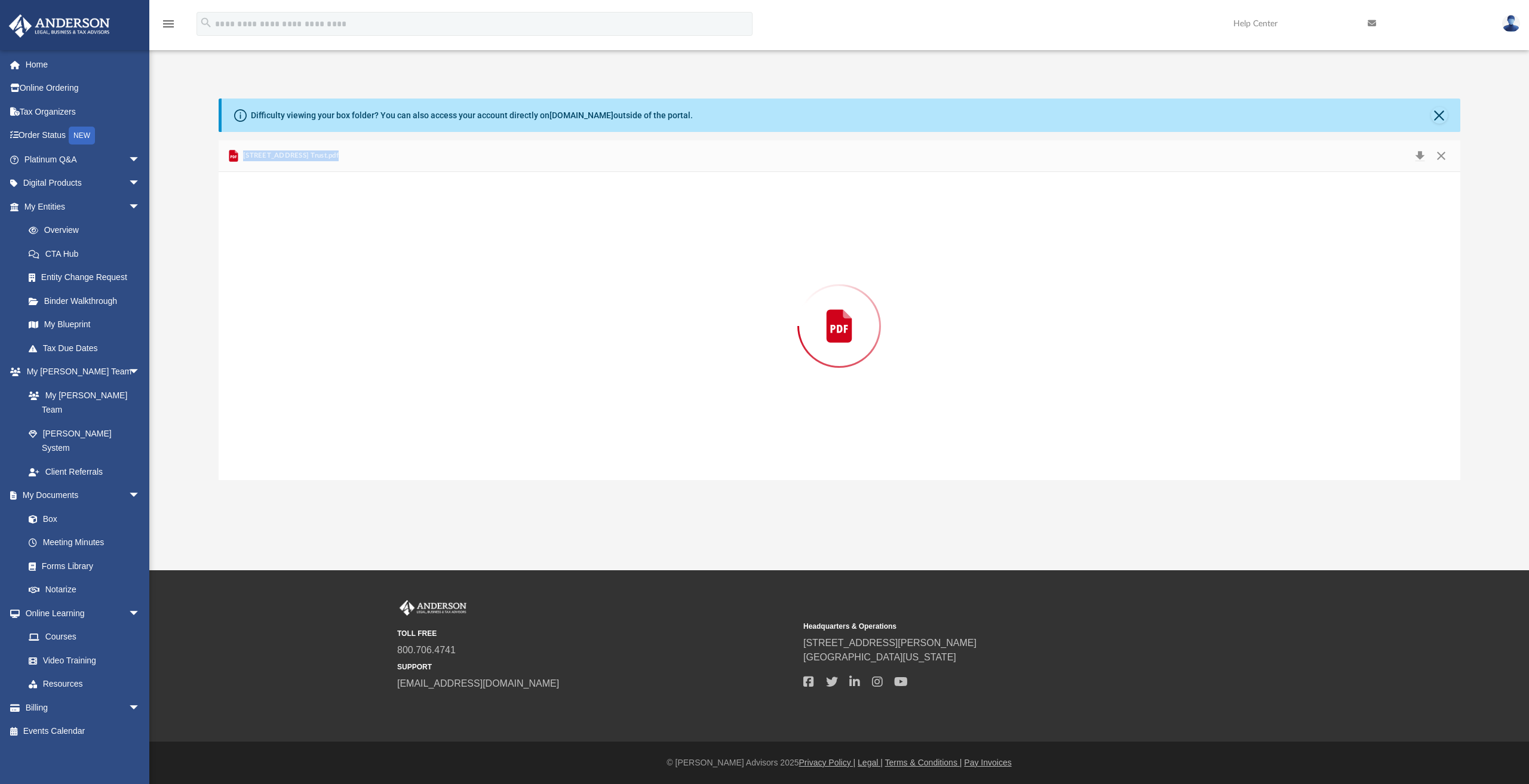
click at [302, 247] on div "Preview" at bounding box center [839, 326] width 1241 height 308
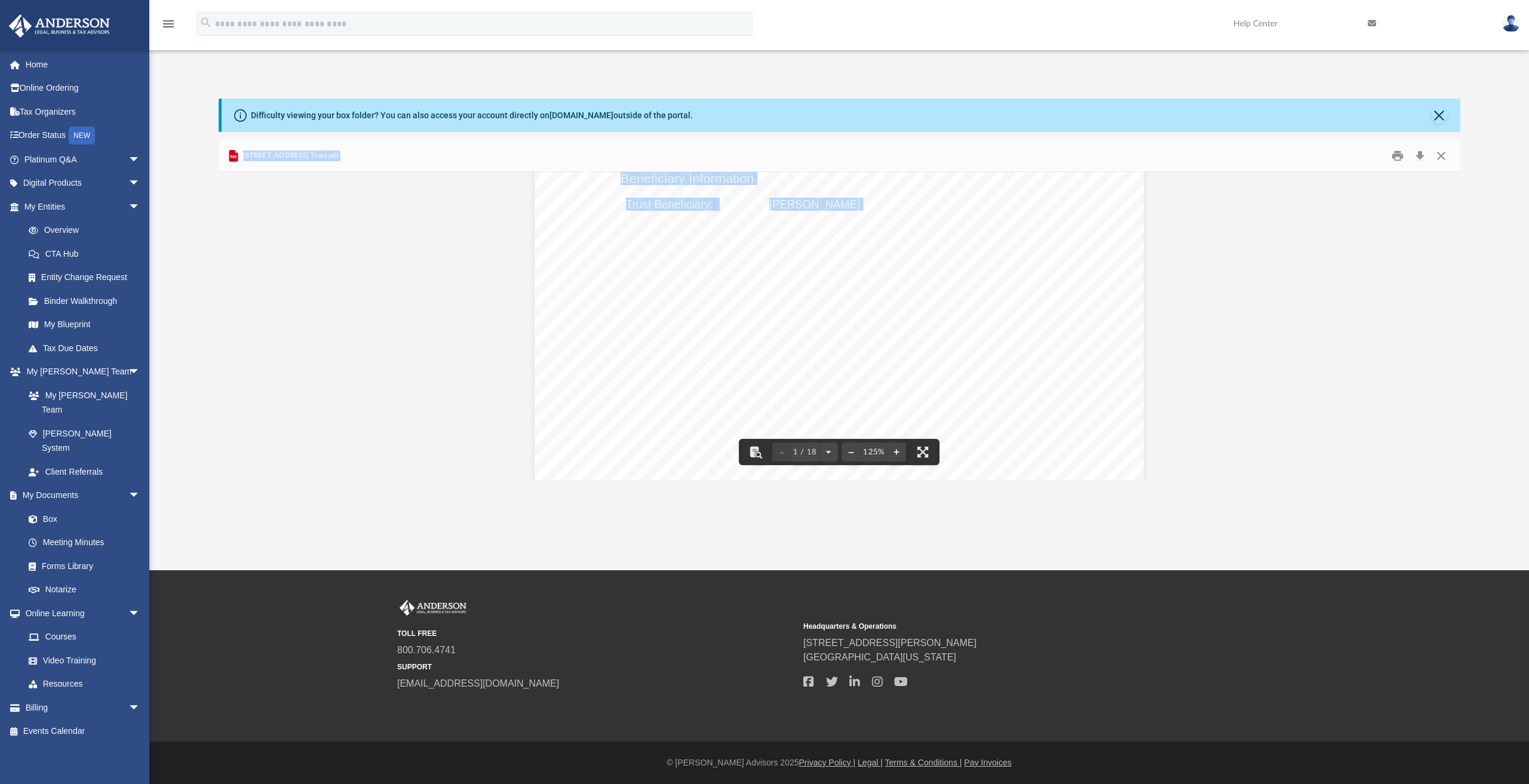
scroll to position [358, 0]
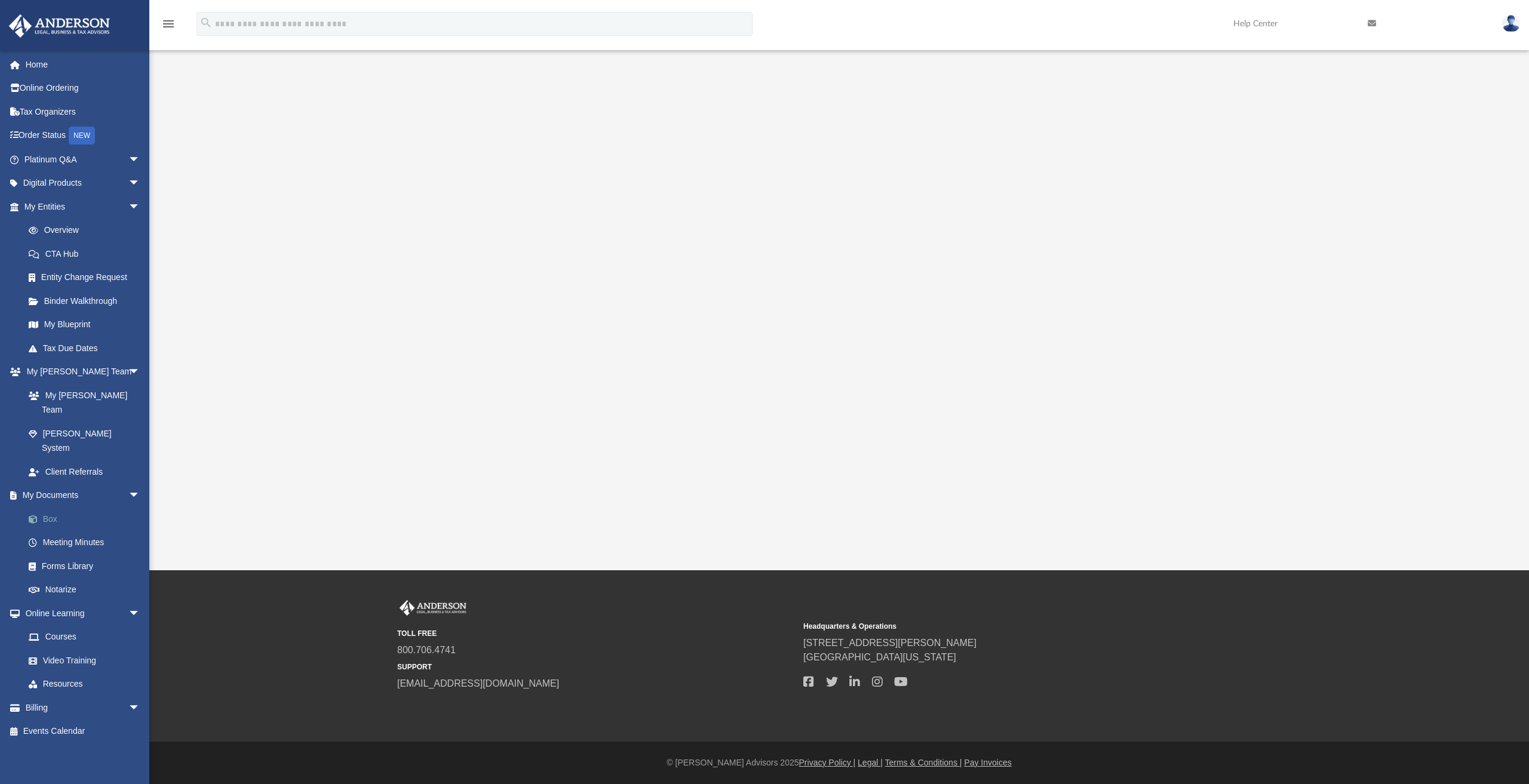
click at [54, 507] on link "Box" at bounding box center [87, 519] width 141 height 24
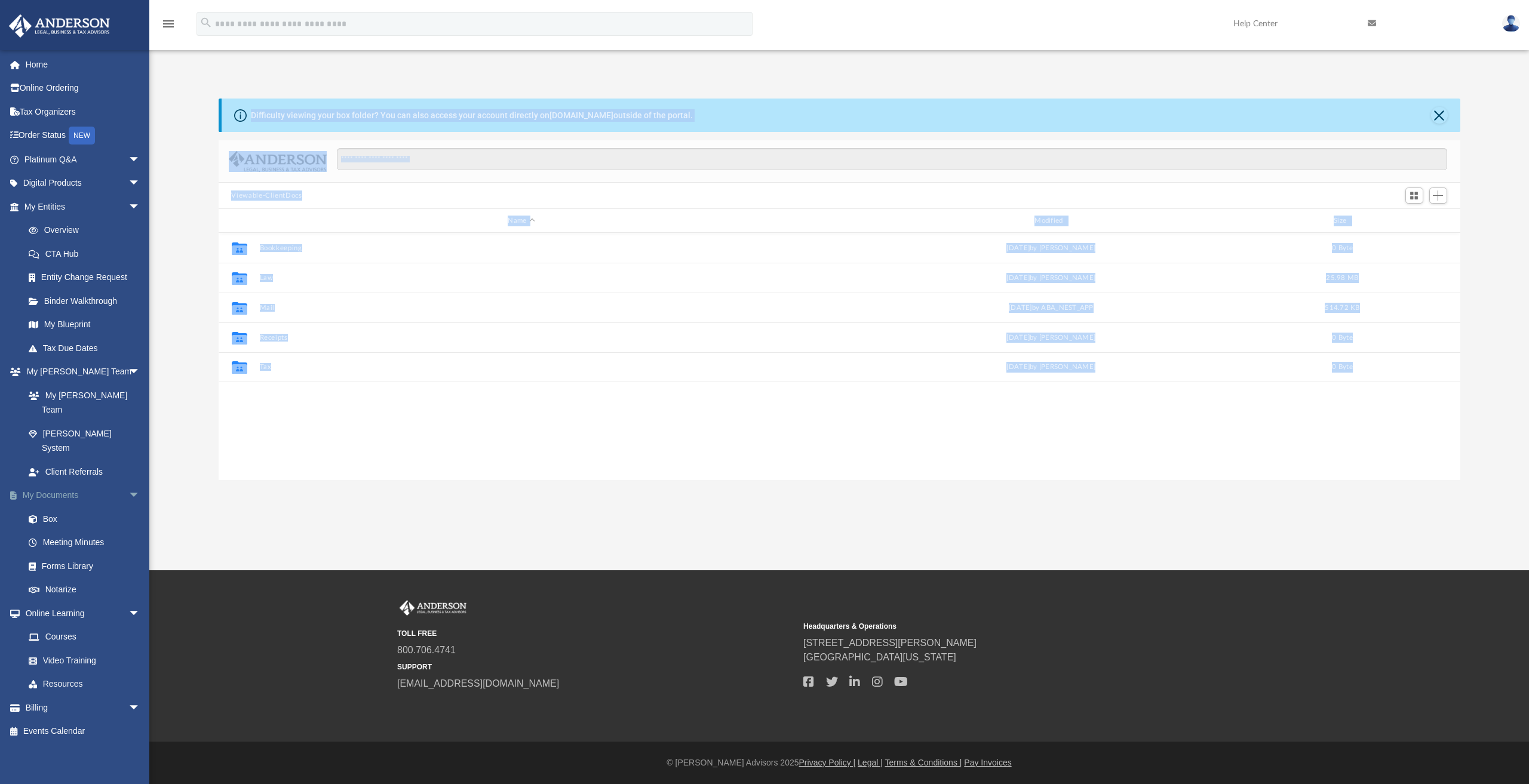
scroll to position [262, 1232]
click at [309, 318] on div "Collaborated Folder Mail Tue May 6 2025 by ABA_NEST_APP 514.72 KB" at bounding box center [839, 307] width 1241 height 30
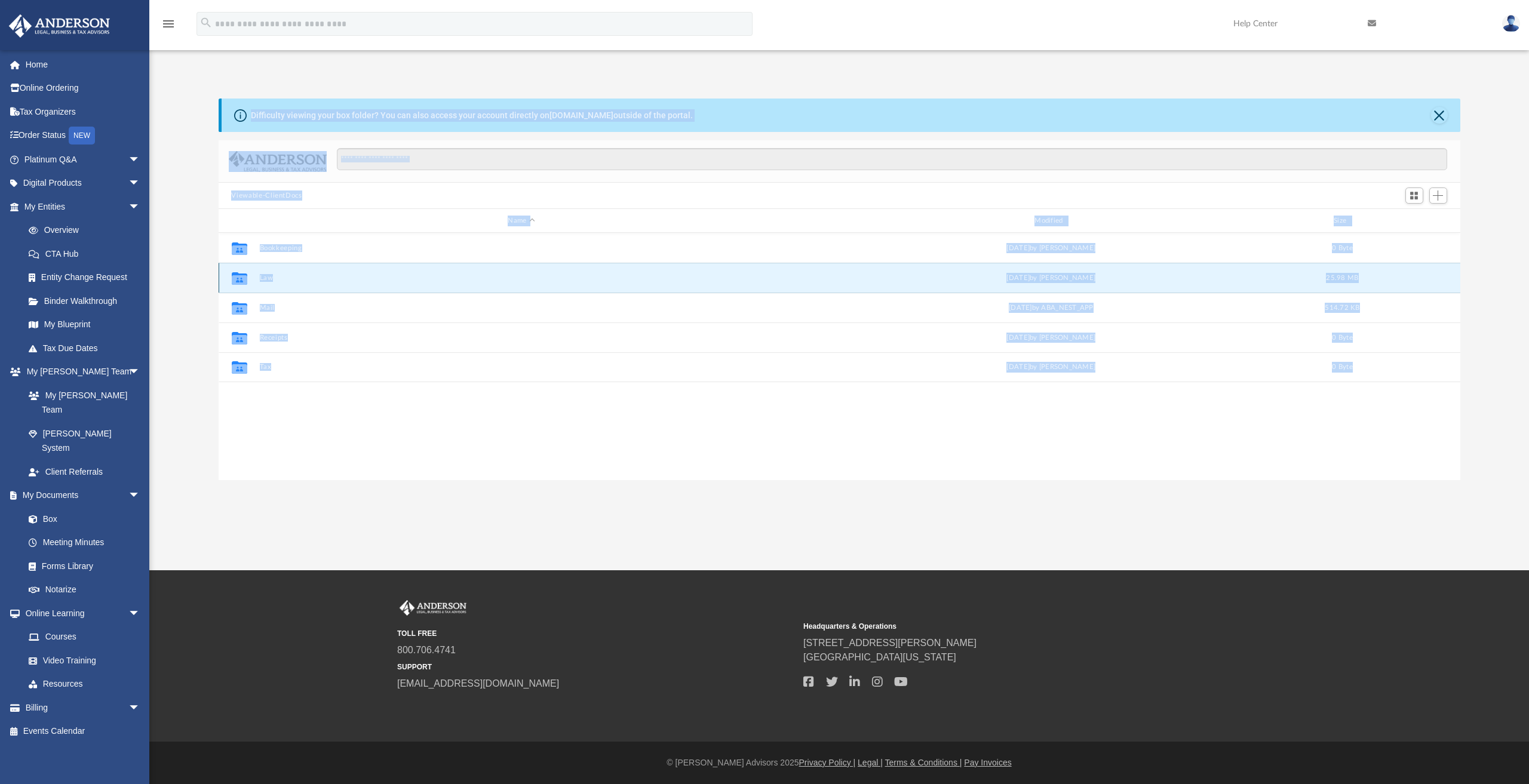
click at [265, 278] on button "Law" at bounding box center [521, 278] width 524 height 8
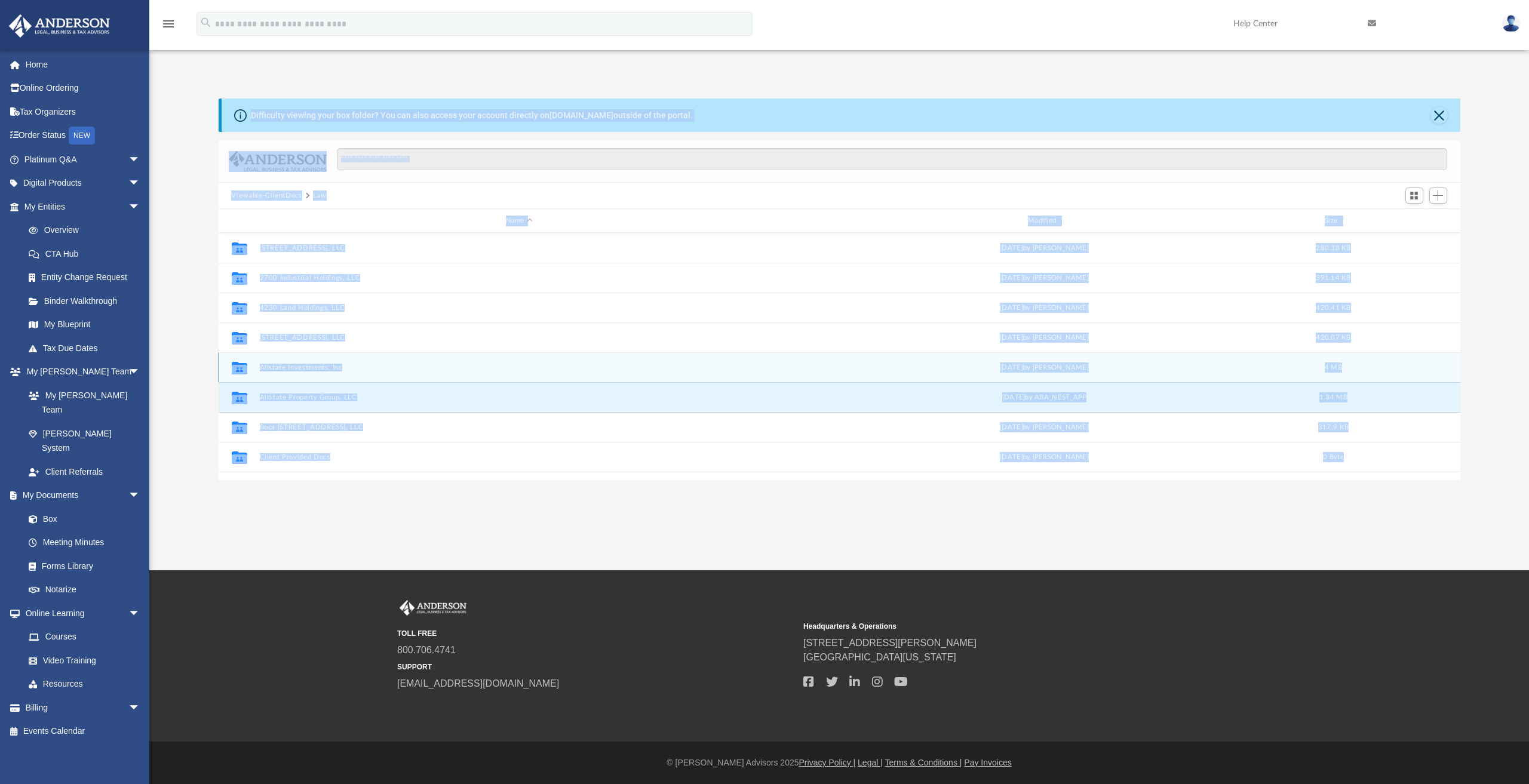
drag, startPoint x: 453, startPoint y: 393, endPoint x: 449, endPoint y: 380, distance: 13.6
click at [453, 393] on button "AllState Property Group, LLC" at bounding box center [519, 397] width 520 height 8
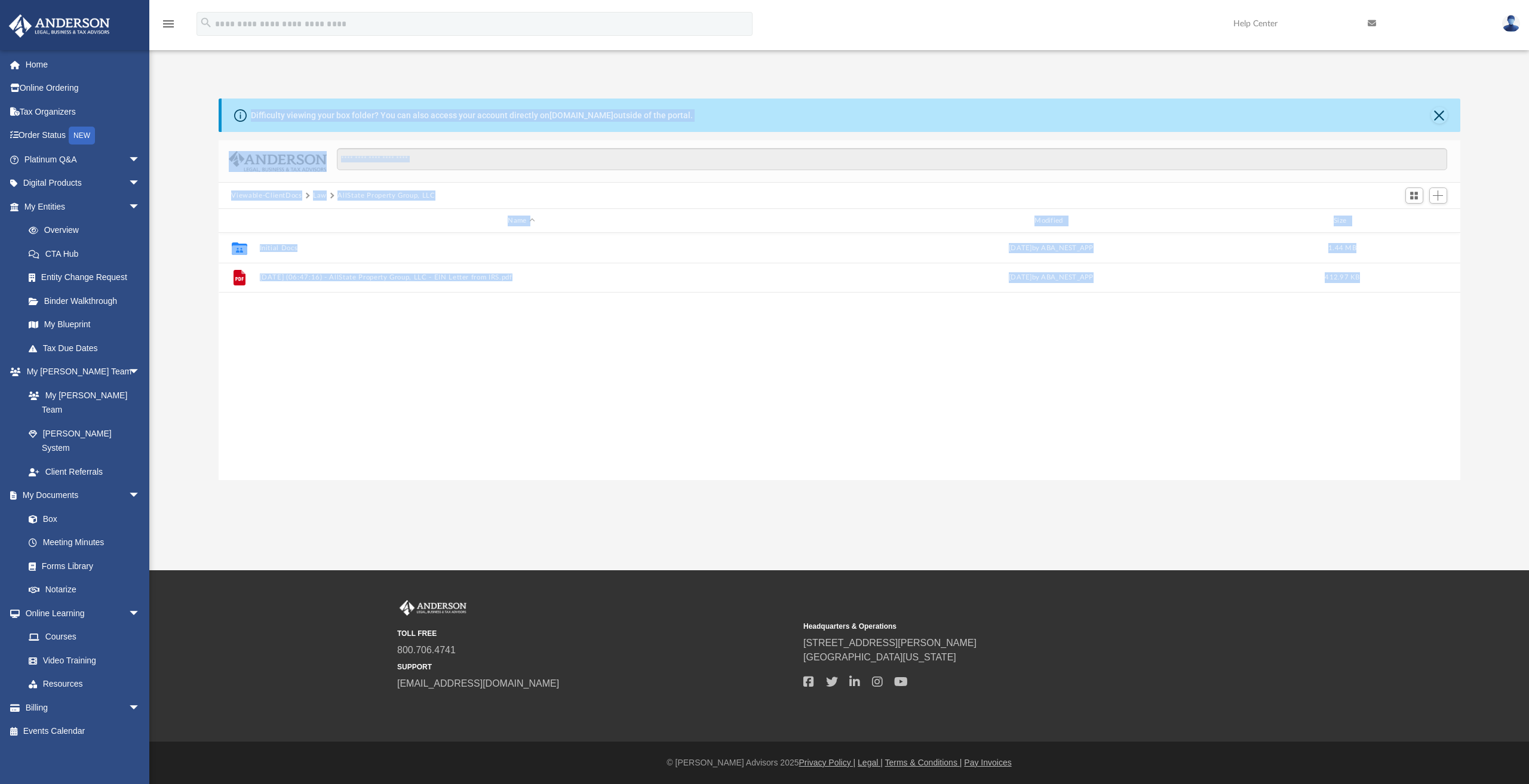
click at [407, 533] on div "App richard@globalmanagementtrust.com Sign Out richard@globalmanagementtrust.co…" at bounding box center [764, 285] width 1529 height 570
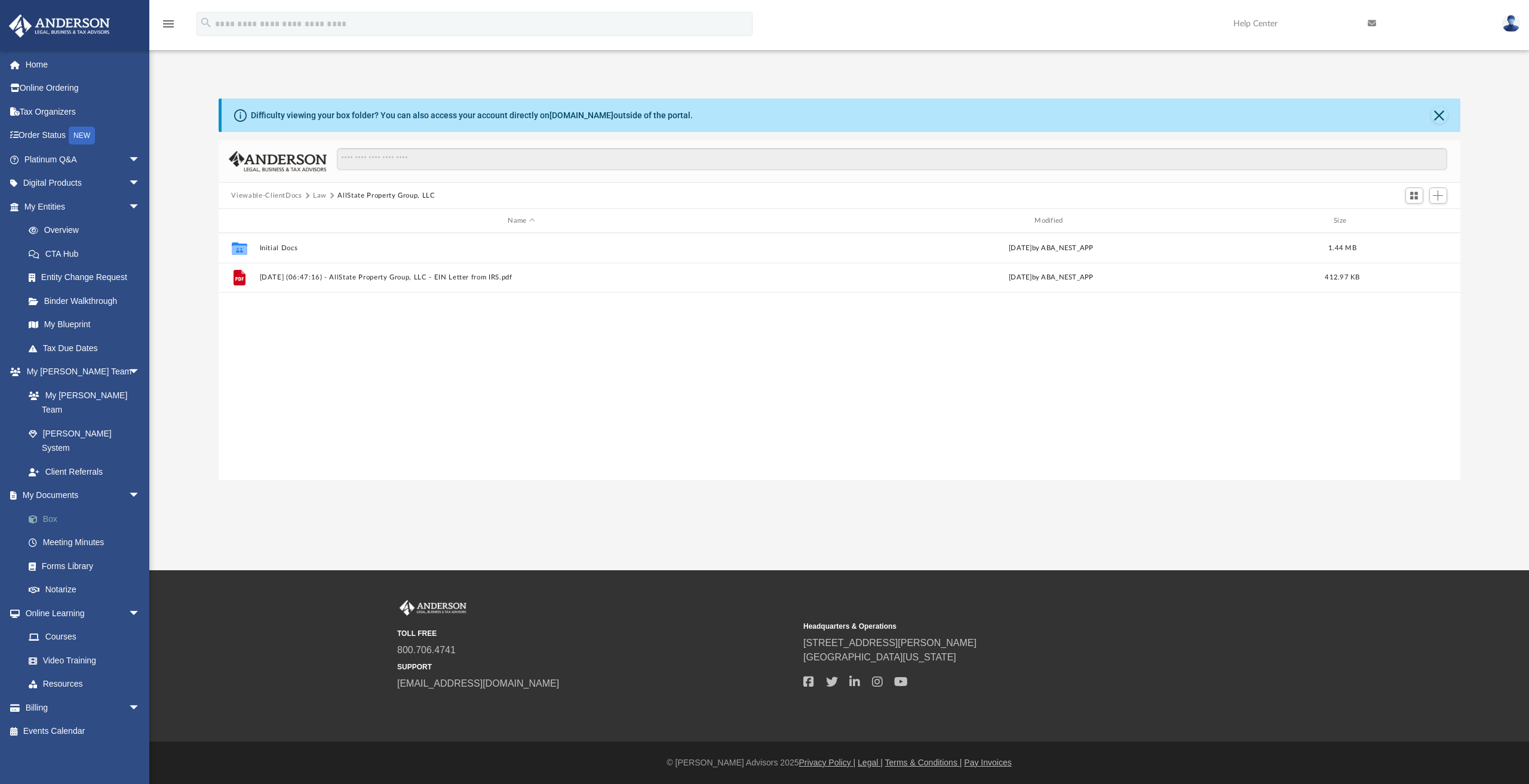
click at [53, 507] on link "Box" at bounding box center [87, 519] width 141 height 24
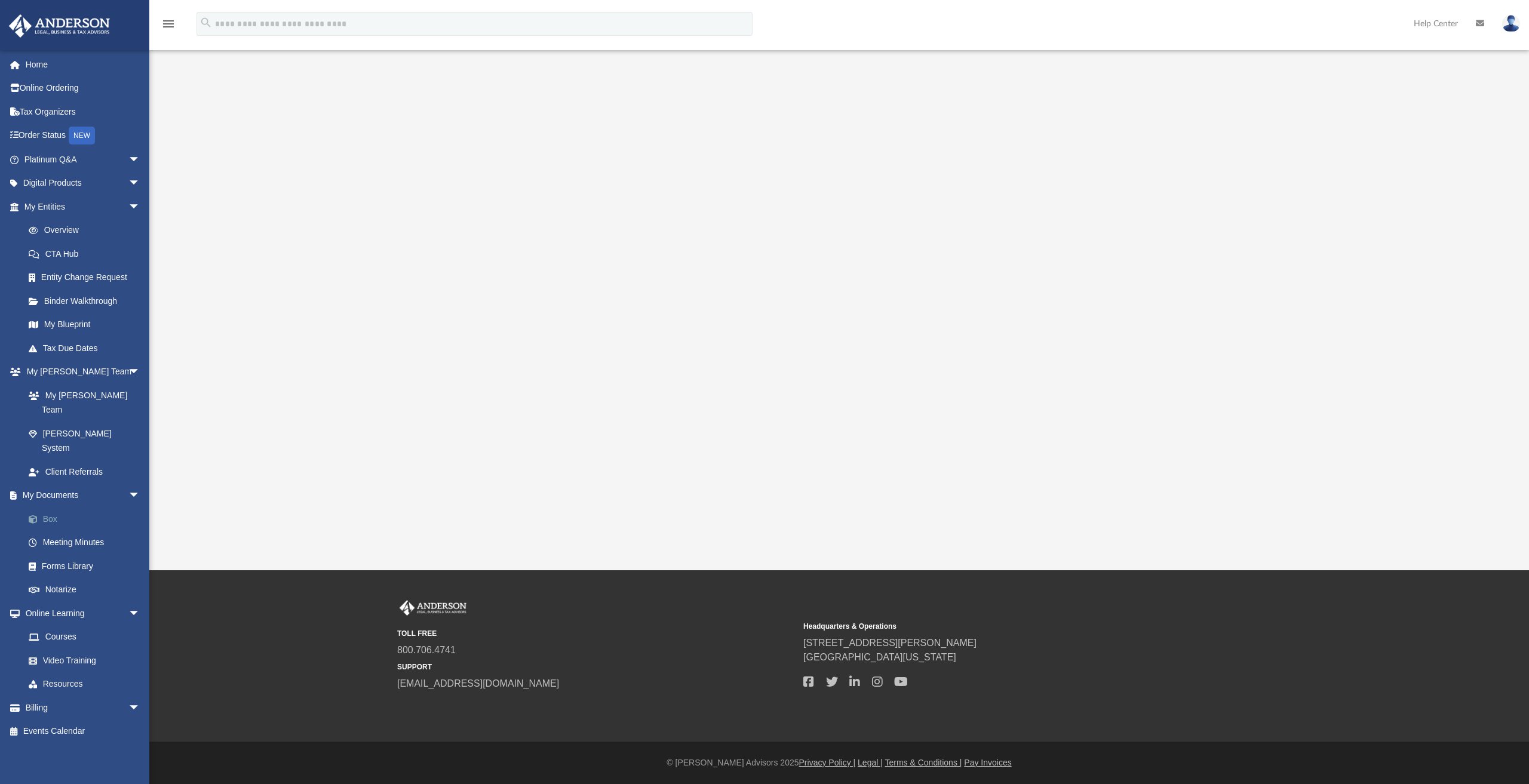
click at [55, 507] on link "Box" at bounding box center [87, 519] width 141 height 24
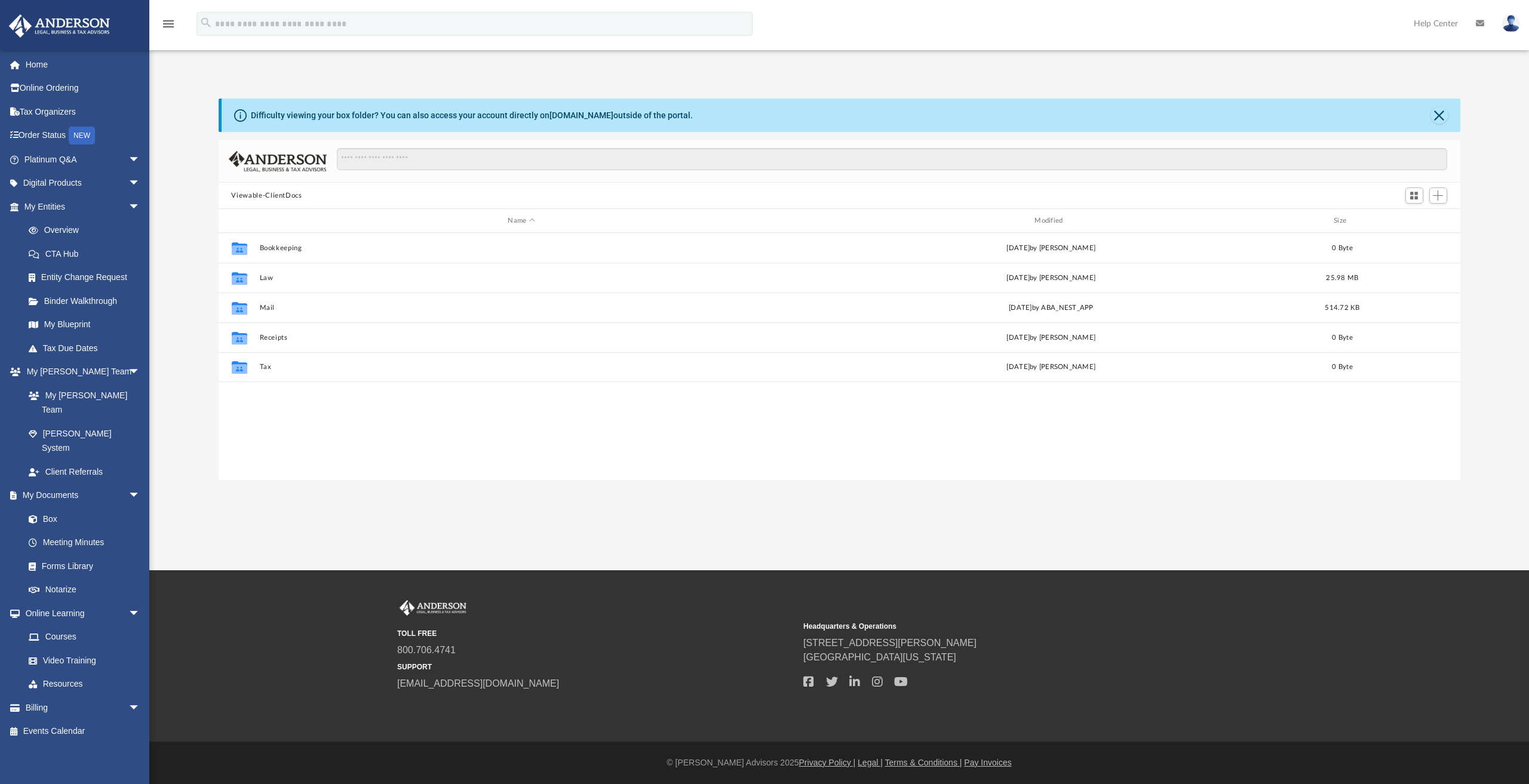
scroll to position [262, 1232]
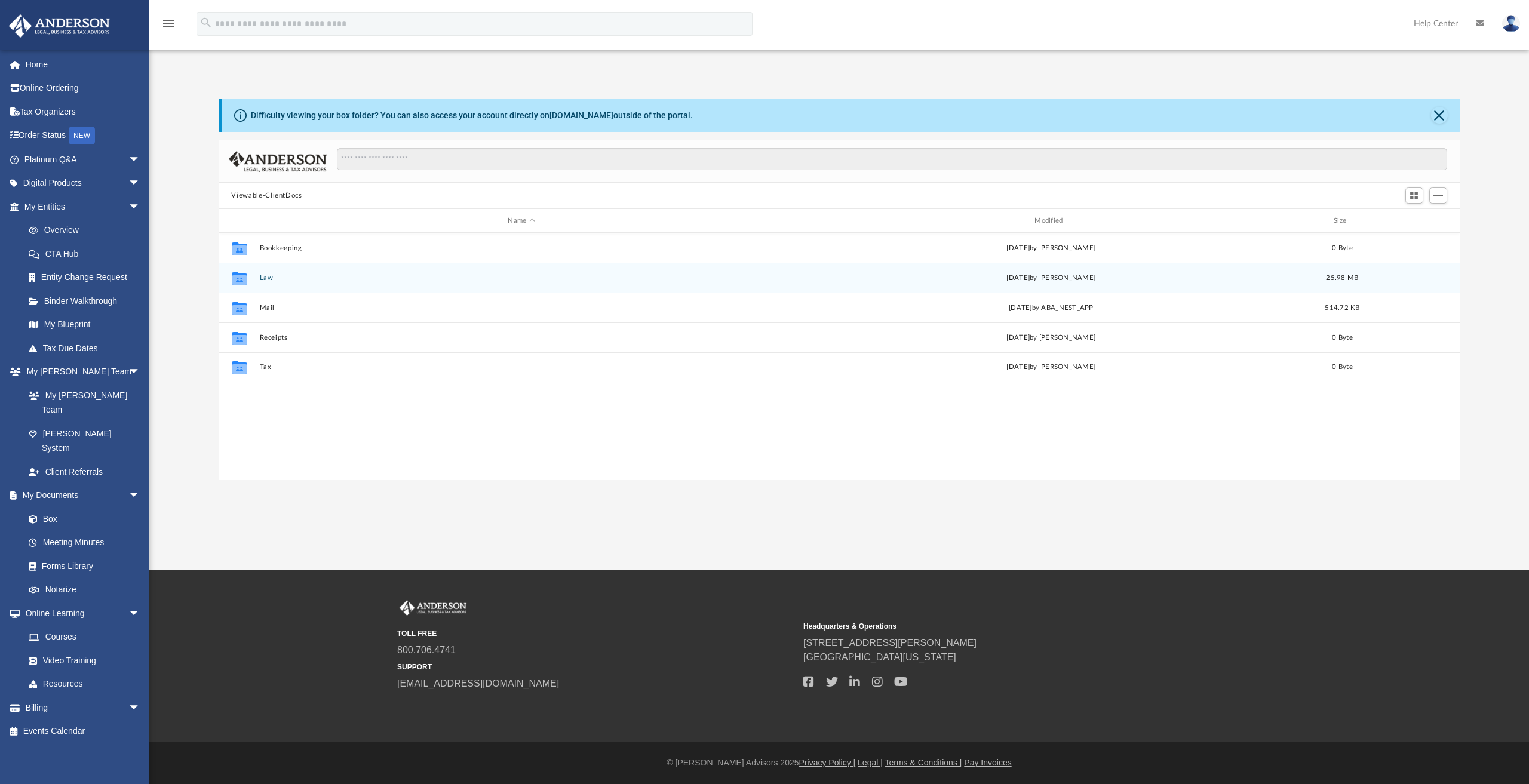
click at [265, 274] on button "Law" at bounding box center [521, 278] width 524 height 8
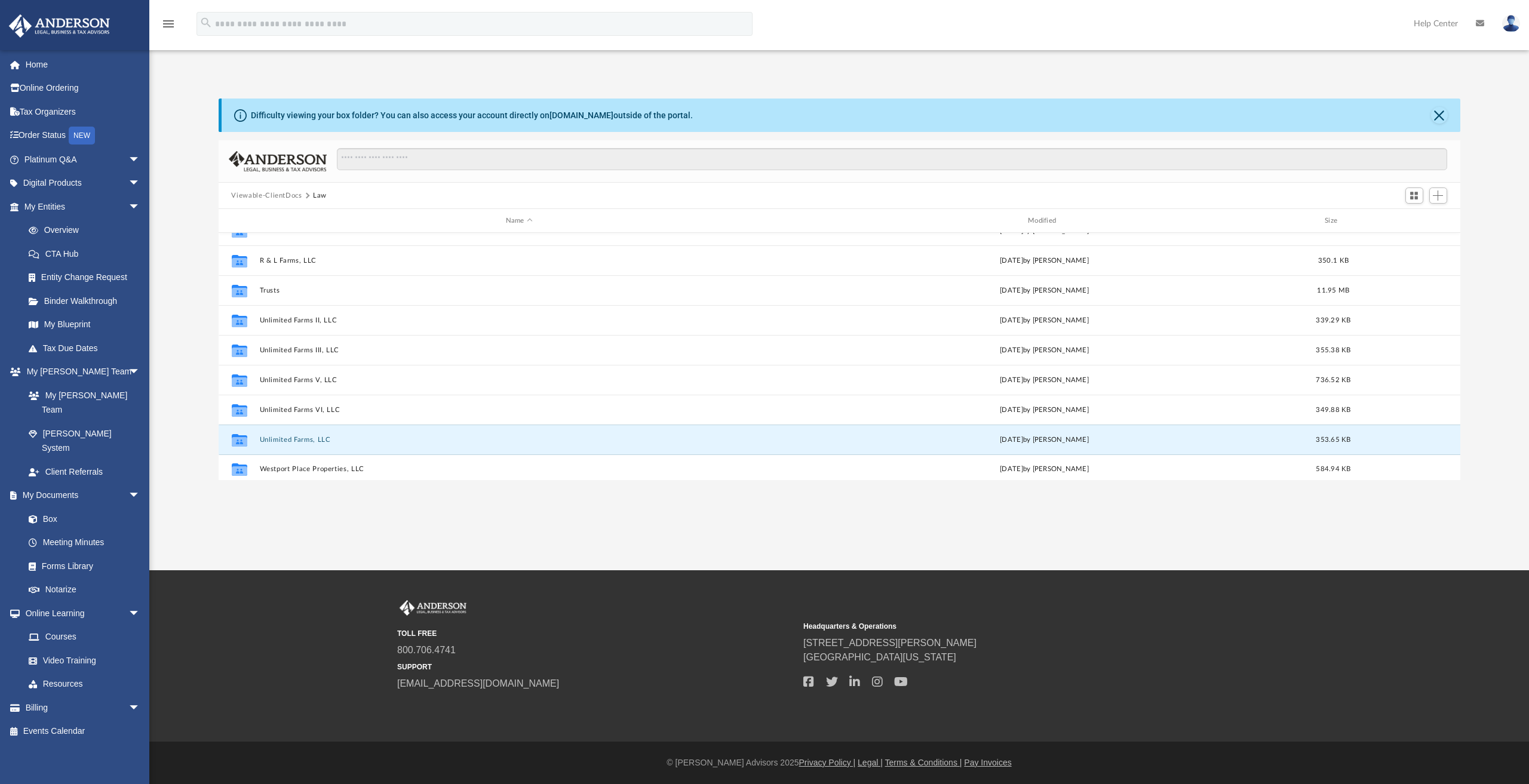
scroll to position [379, 0]
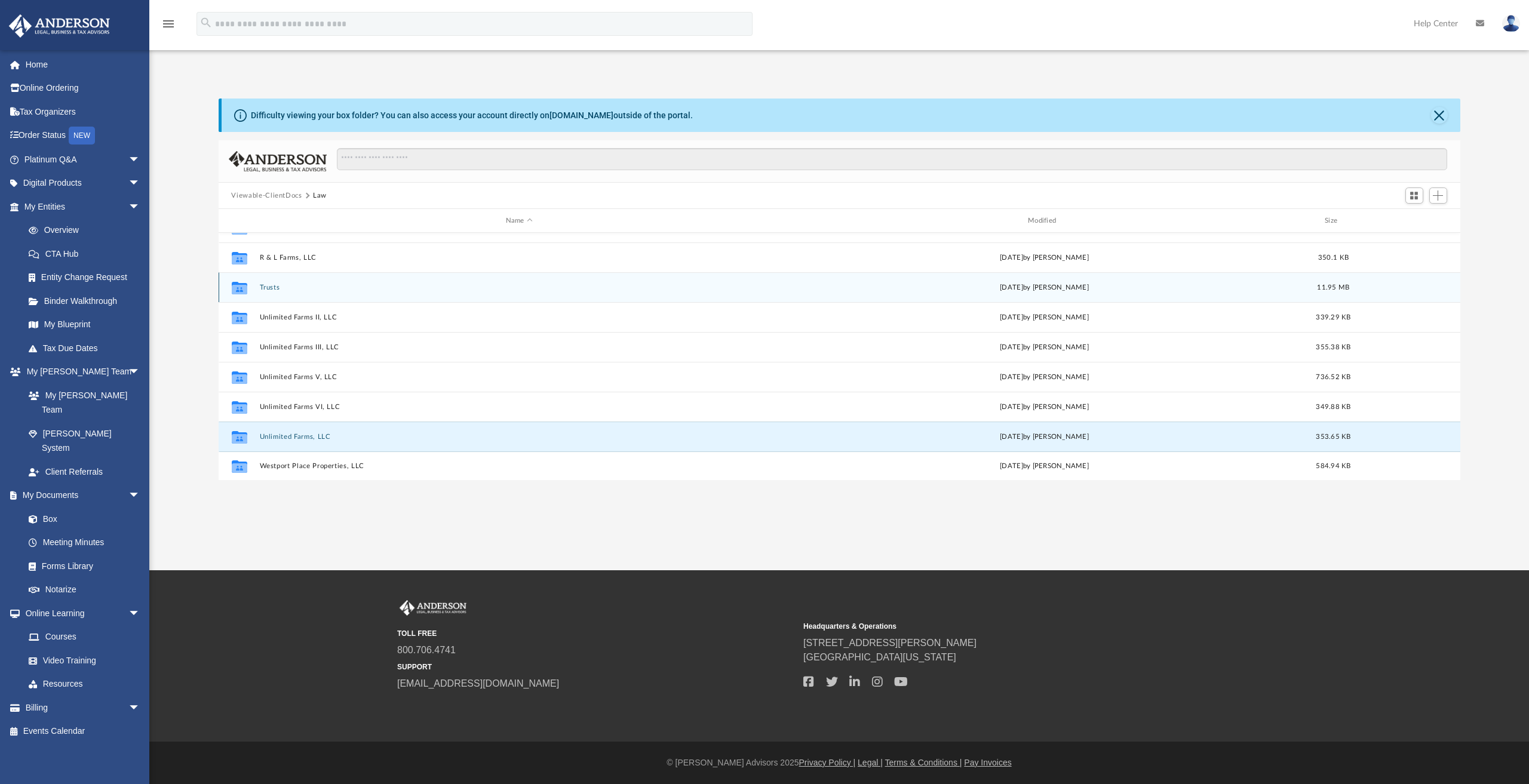
click at [268, 285] on button "Trusts" at bounding box center [519, 287] width 520 height 8
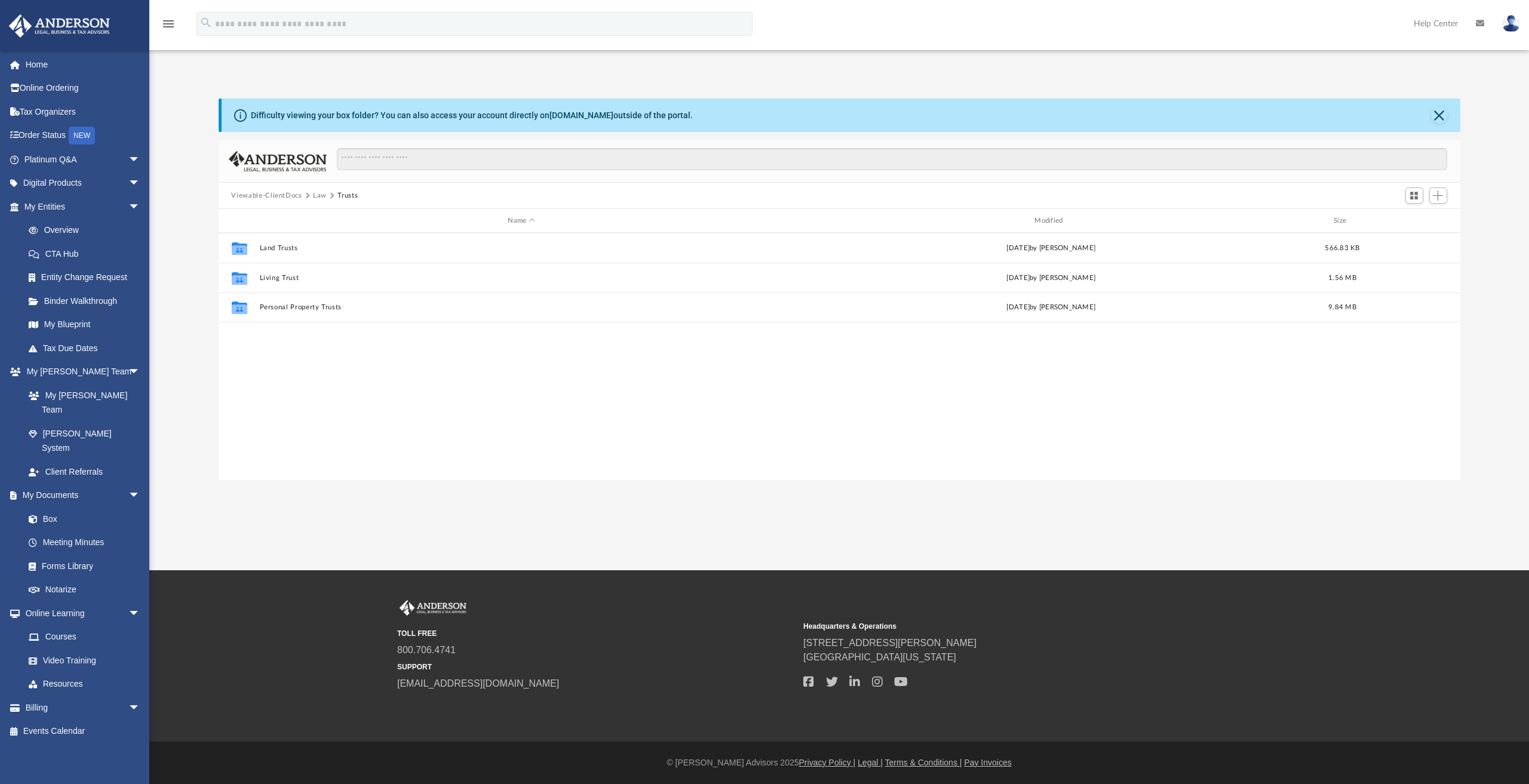
scroll to position [0, 0]
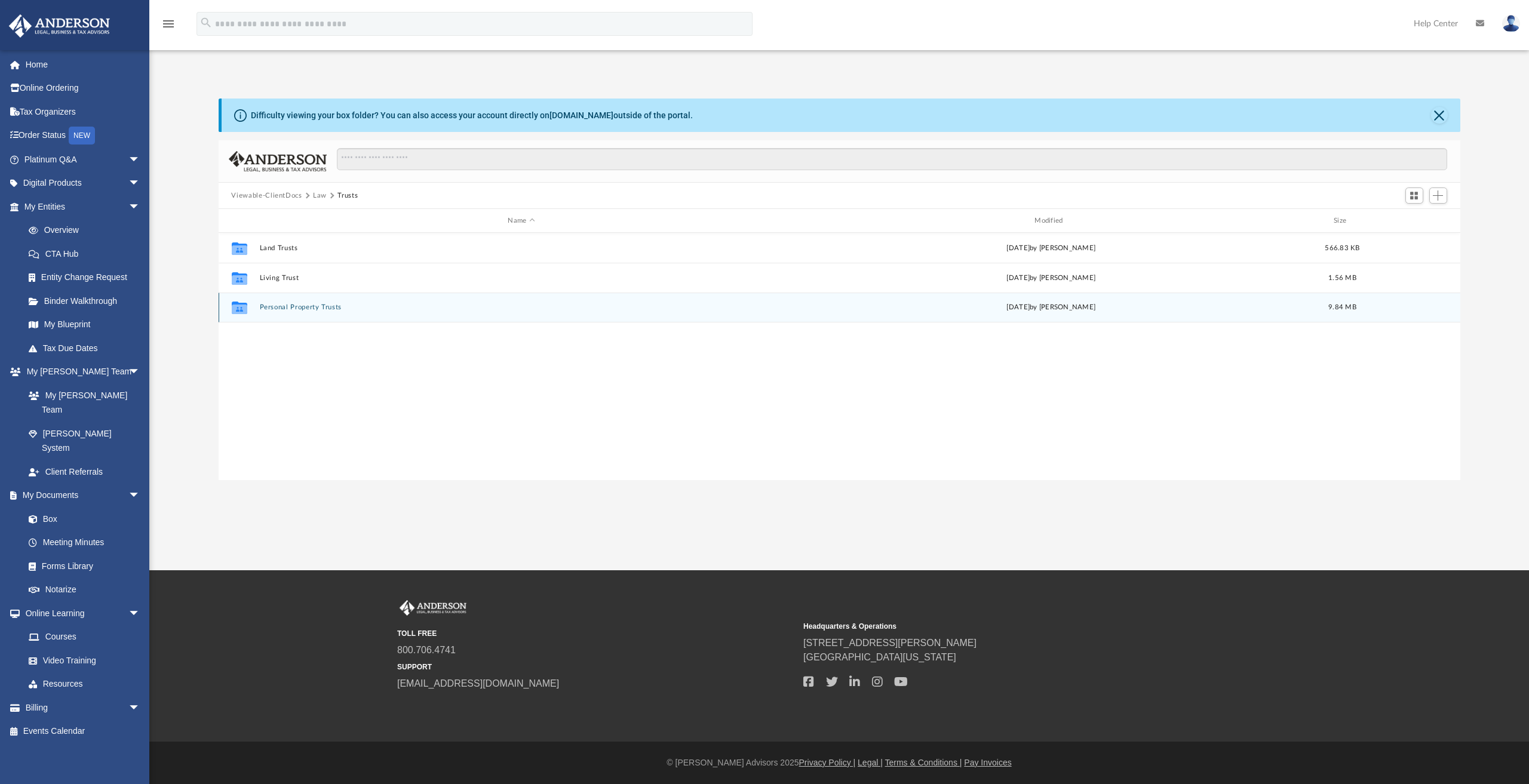
click at [293, 305] on button "Personal Property Trusts" at bounding box center [521, 307] width 524 height 8
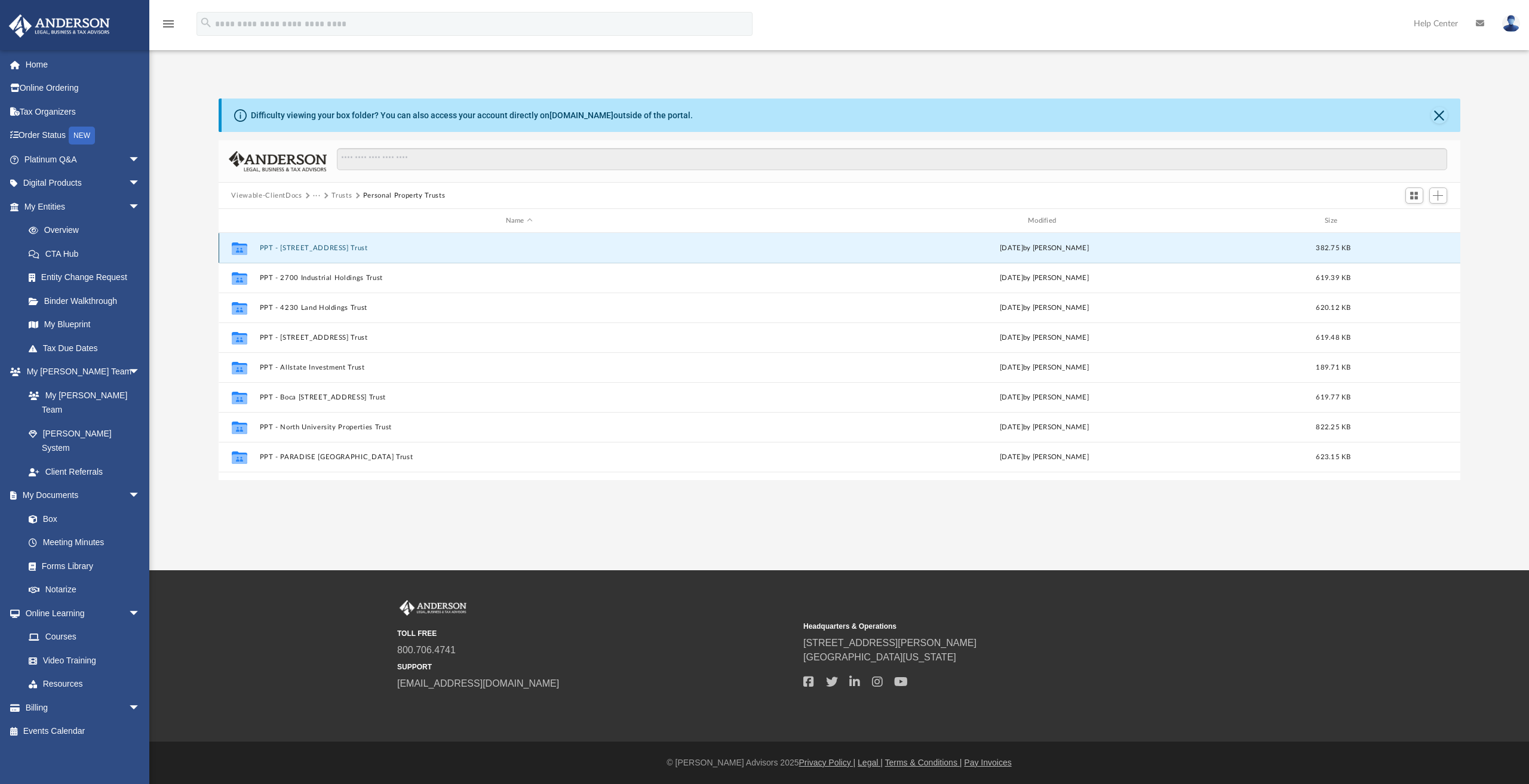
click at [314, 249] on button "PPT - 105 Spoonbill Rd Trust" at bounding box center [519, 248] width 520 height 8
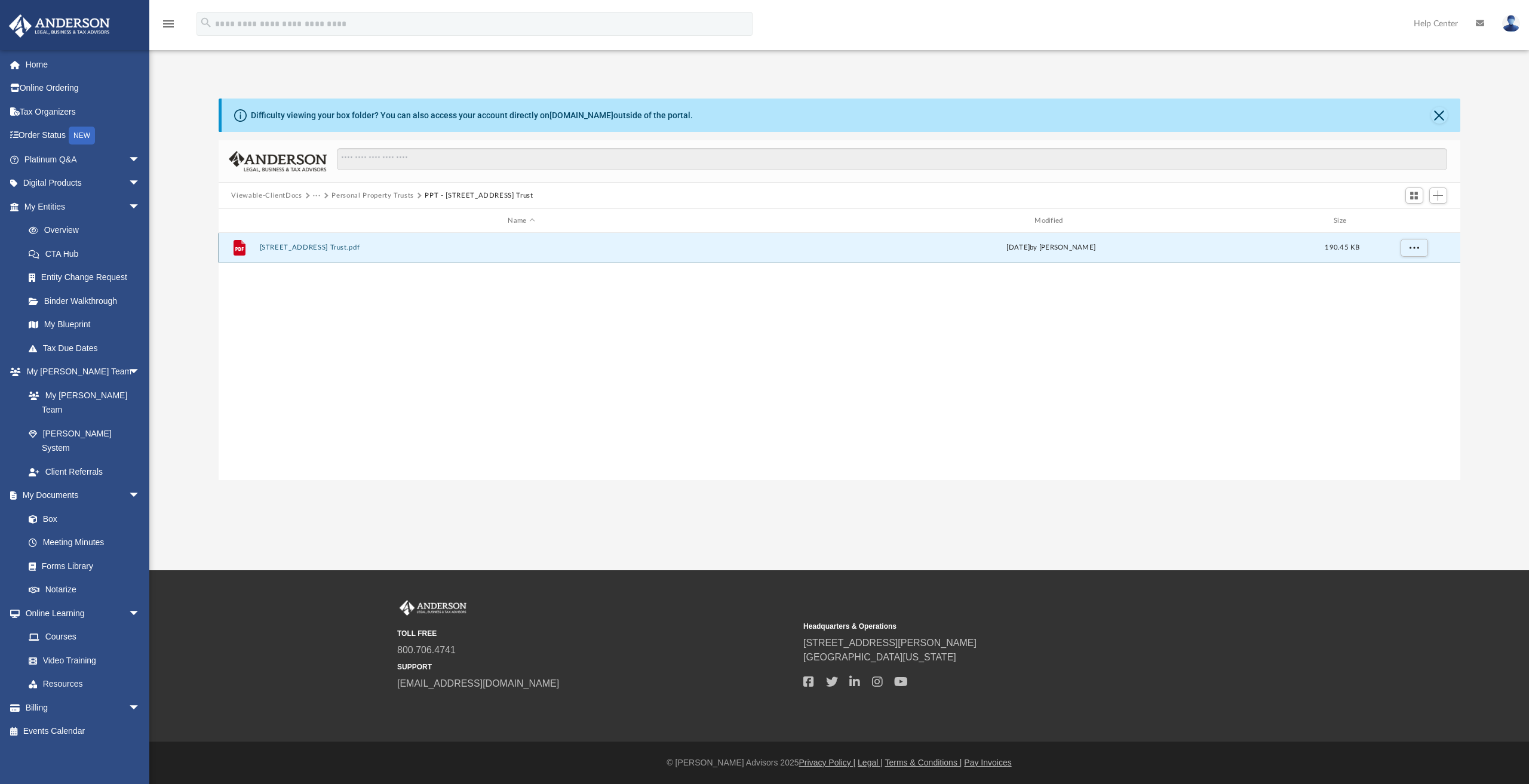
click at [316, 244] on button "105 Spoonbill Rd Trust.pdf" at bounding box center [521, 247] width 524 height 8
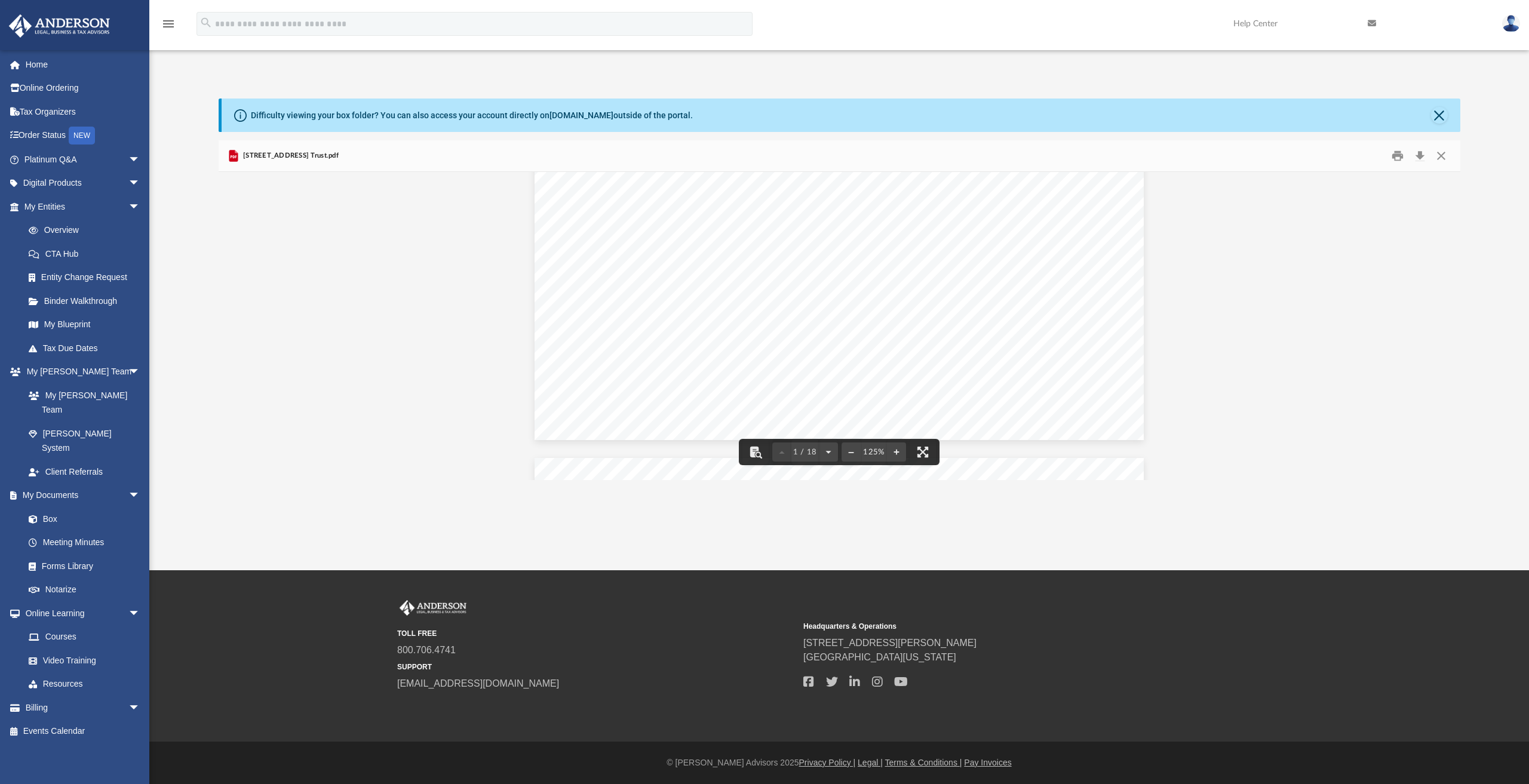
scroll to position [537, 0]
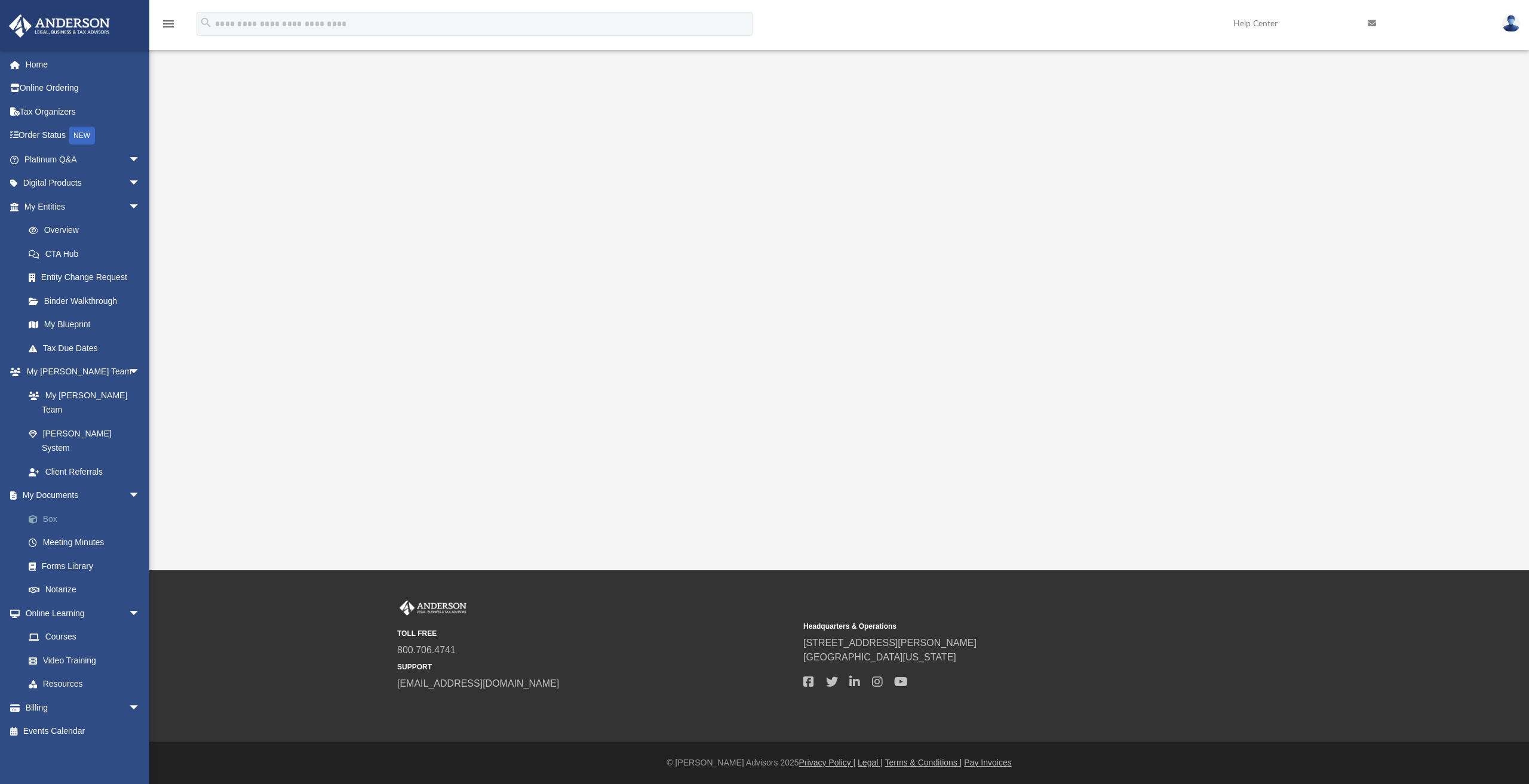
click at [54, 507] on link "Box" at bounding box center [87, 519] width 141 height 24
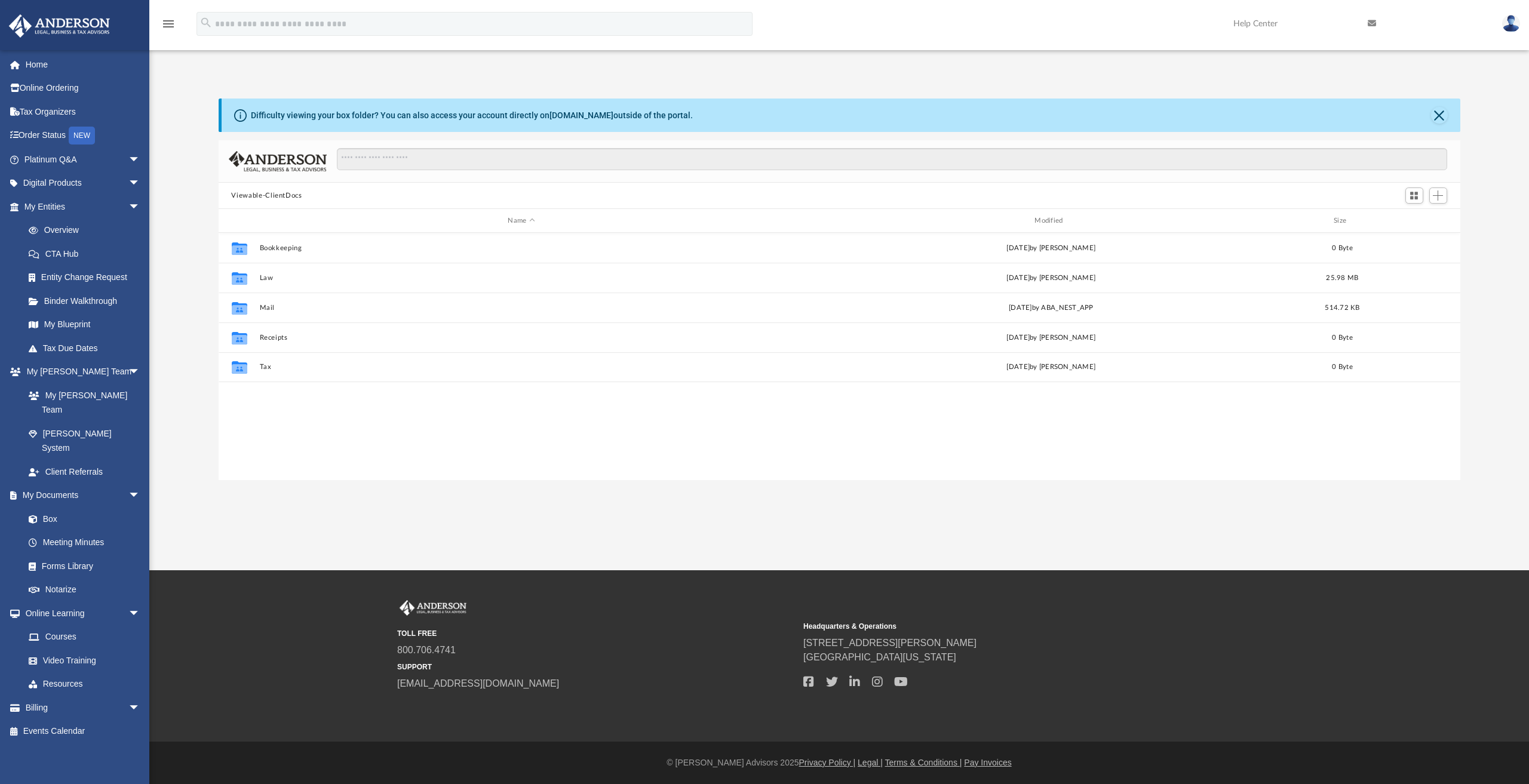
scroll to position [262, 1232]
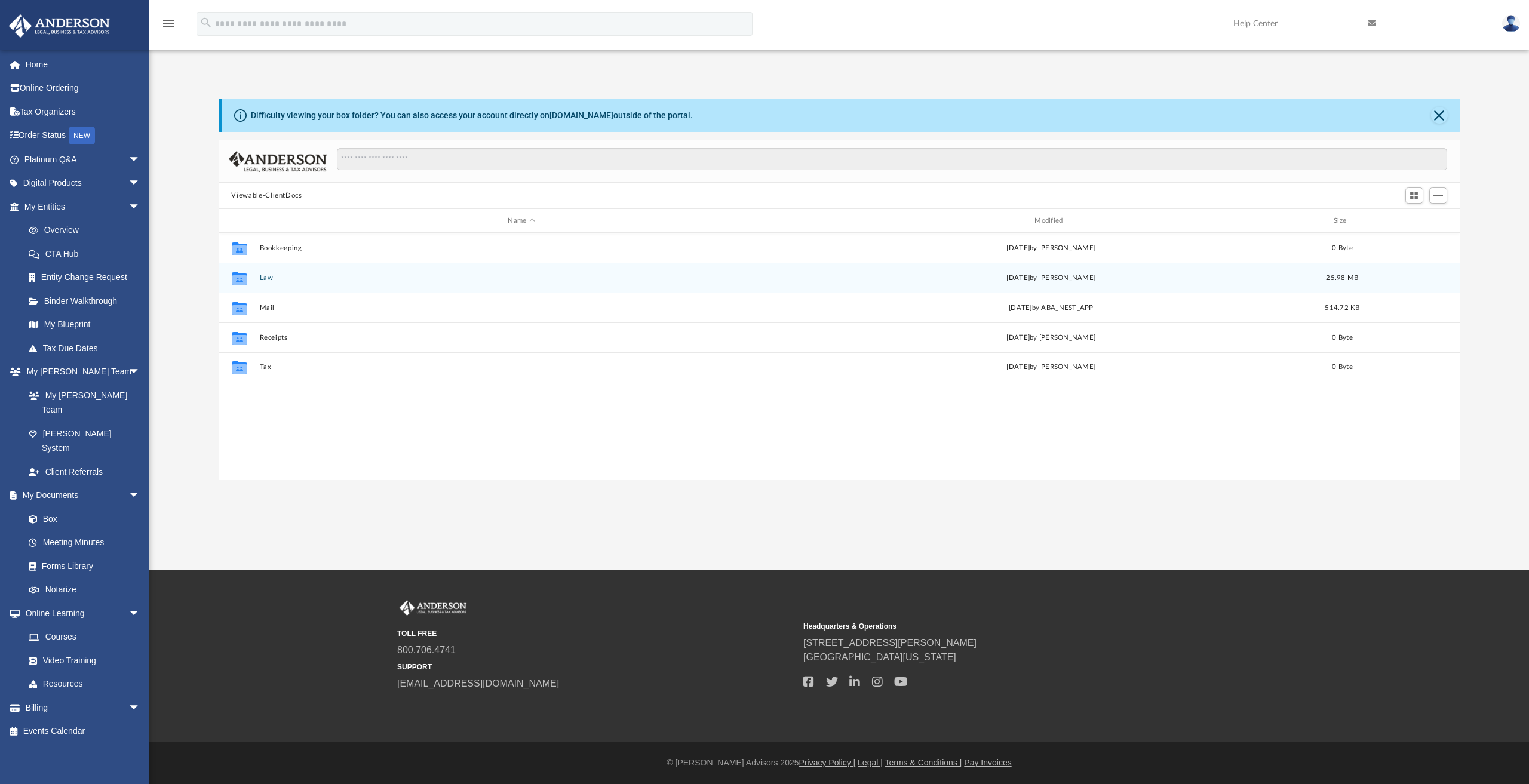
click at [268, 278] on button "Law" at bounding box center [521, 278] width 524 height 8
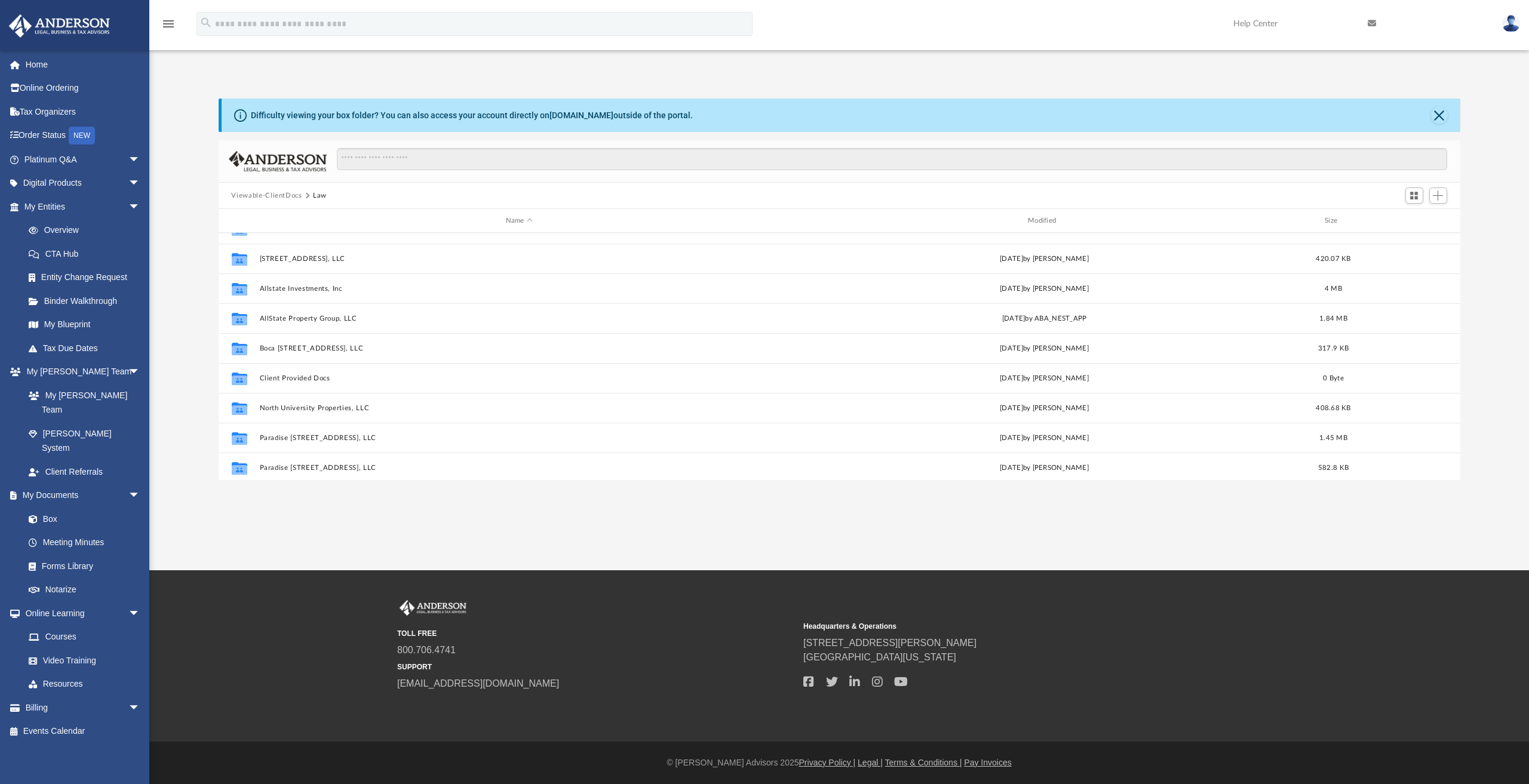
scroll to position [0, 0]
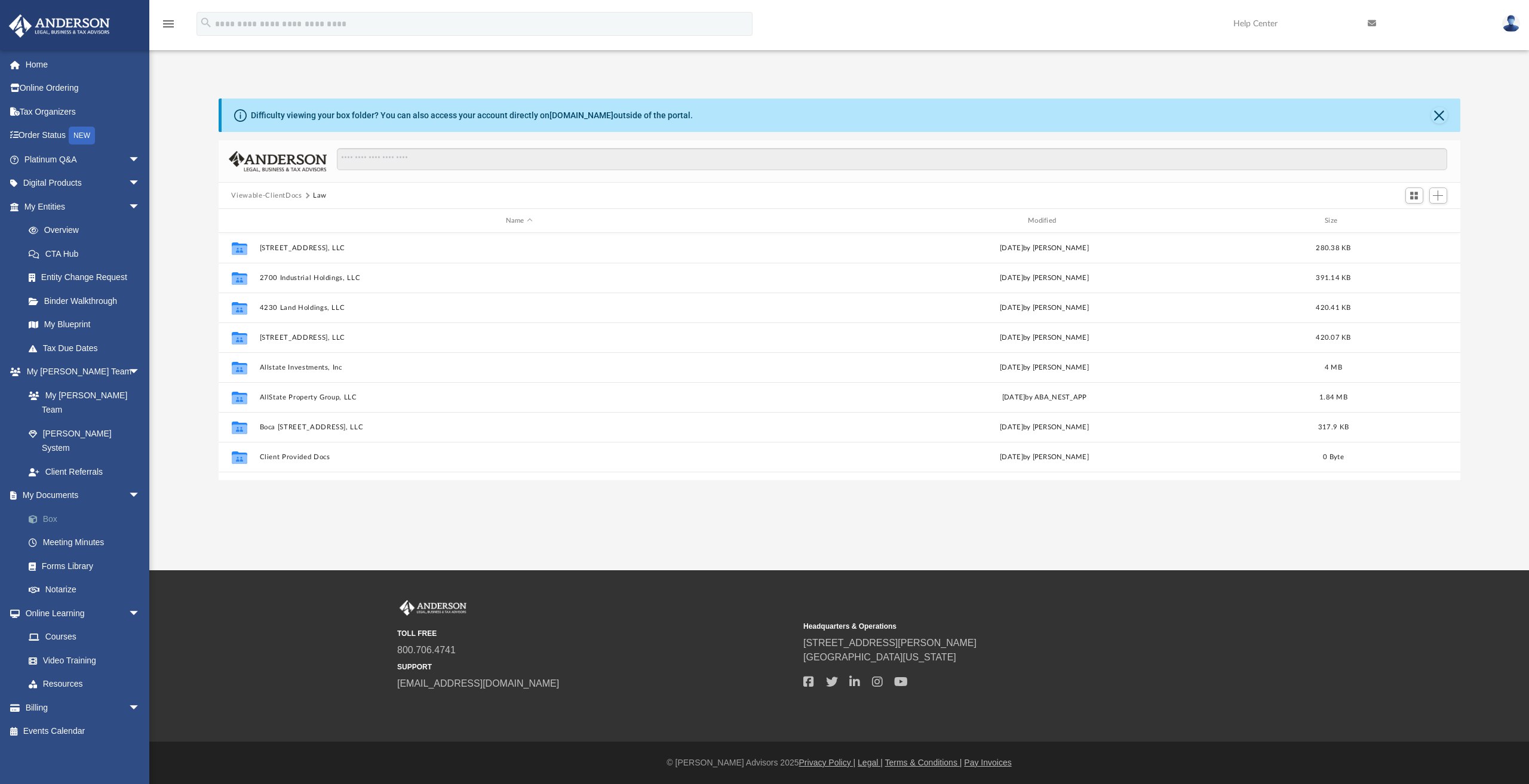
click at [50, 507] on link "Box" at bounding box center [87, 519] width 141 height 24
click at [49, 507] on link "Box" at bounding box center [87, 519] width 141 height 24
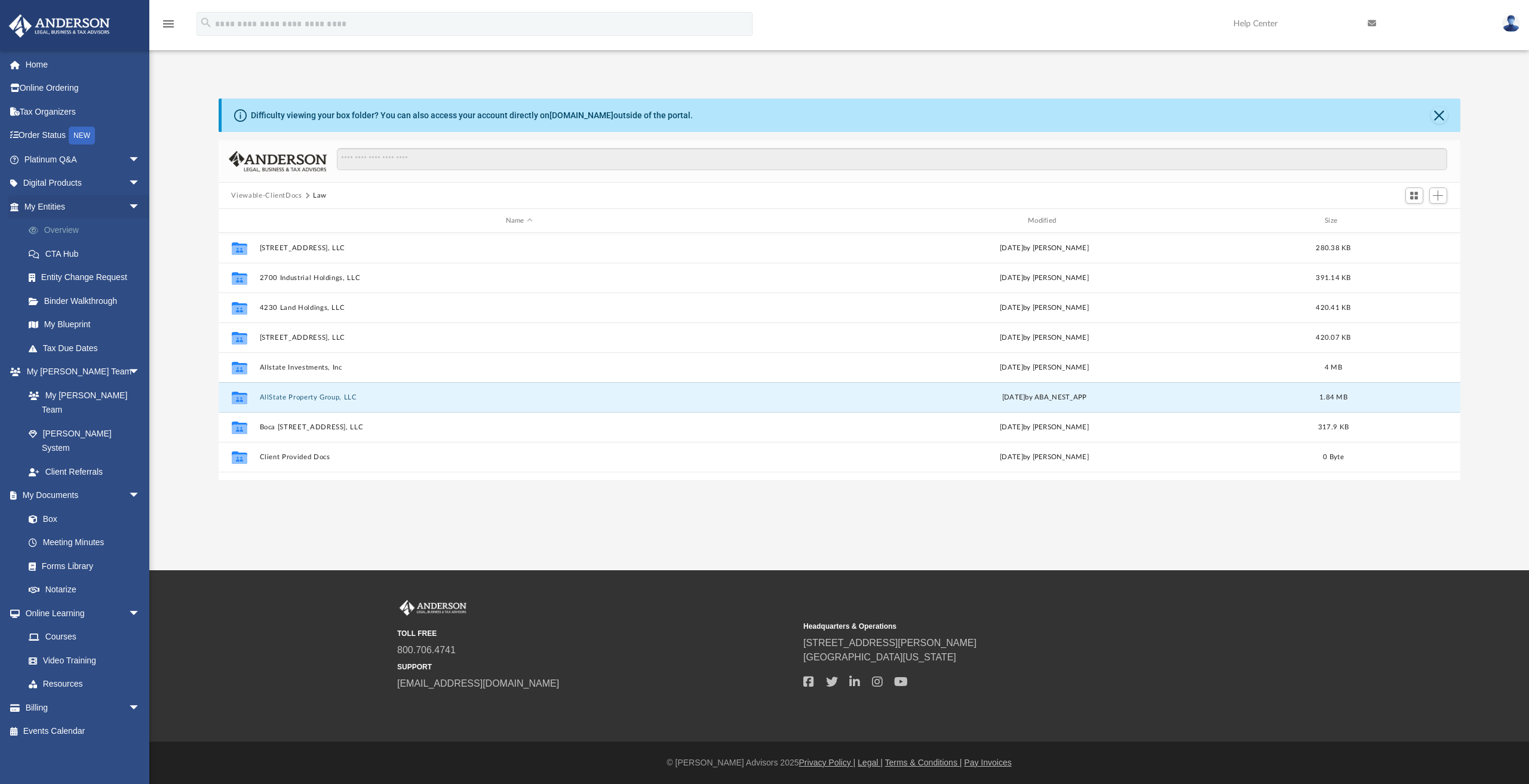
click at [66, 229] on link "Overview" at bounding box center [87, 230] width 141 height 24
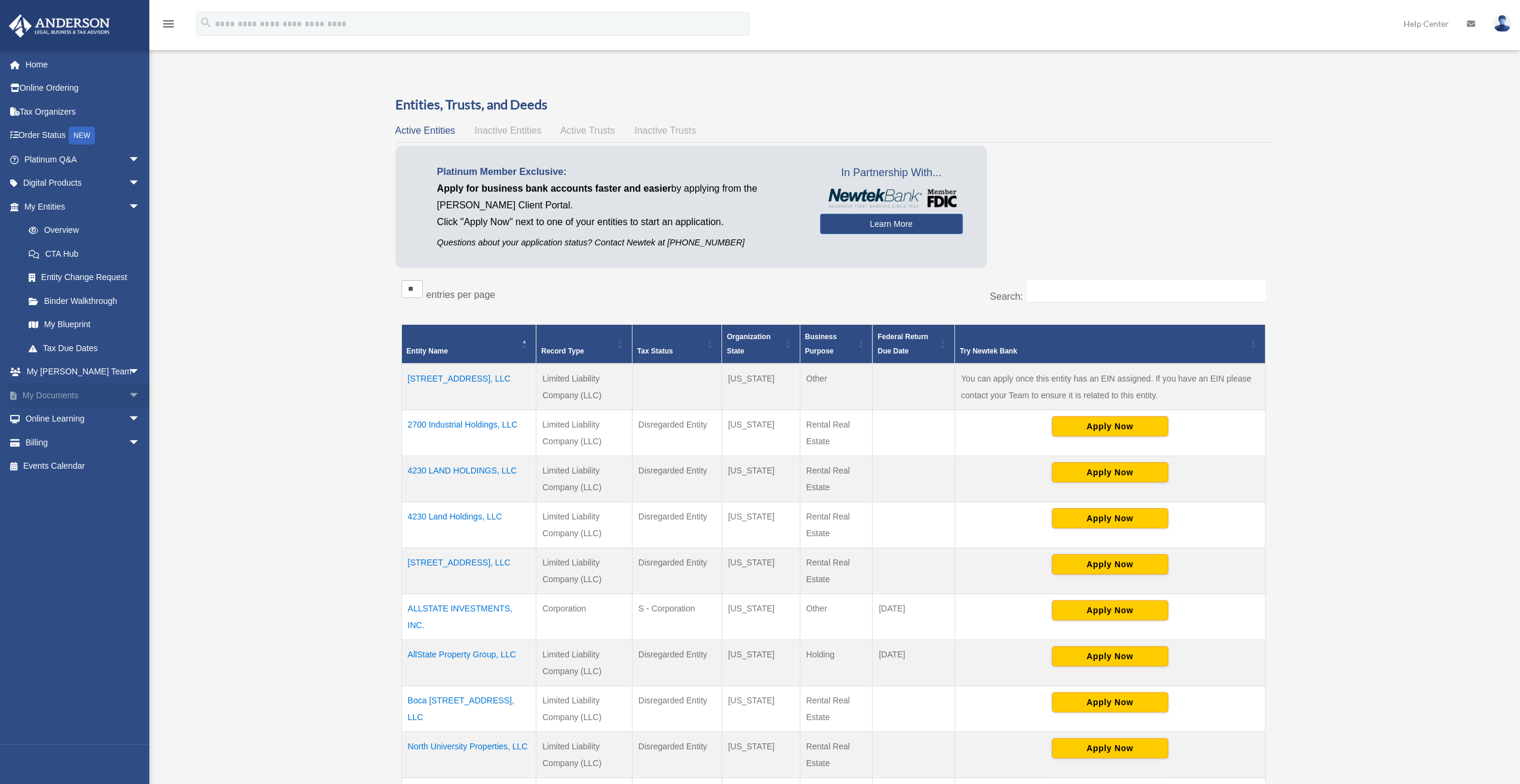
click at [55, 392] on link "My Documents arrow_drop_down" at bounding box center [84, 395] width 150 height 24
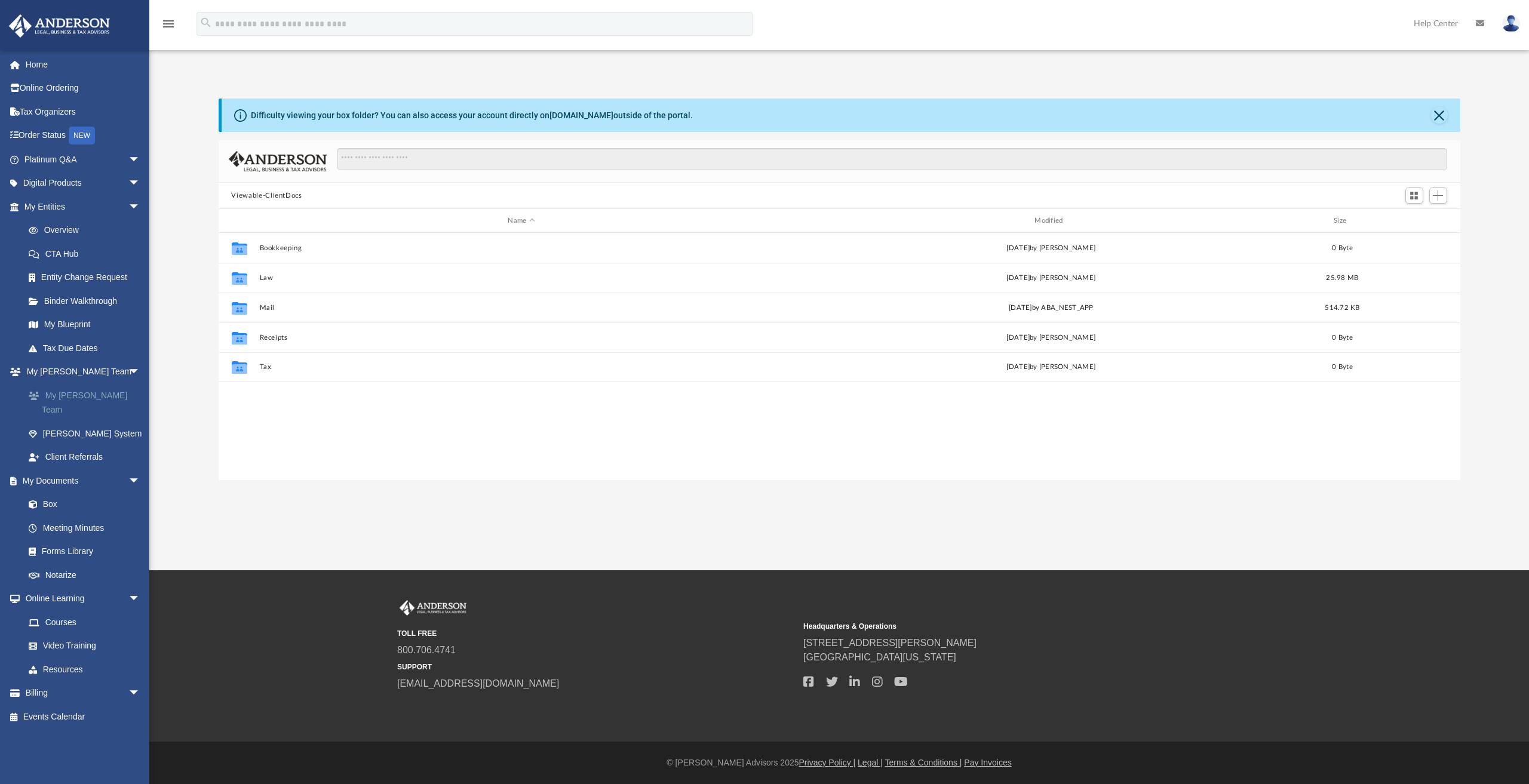
scroll to position [262, 1232]
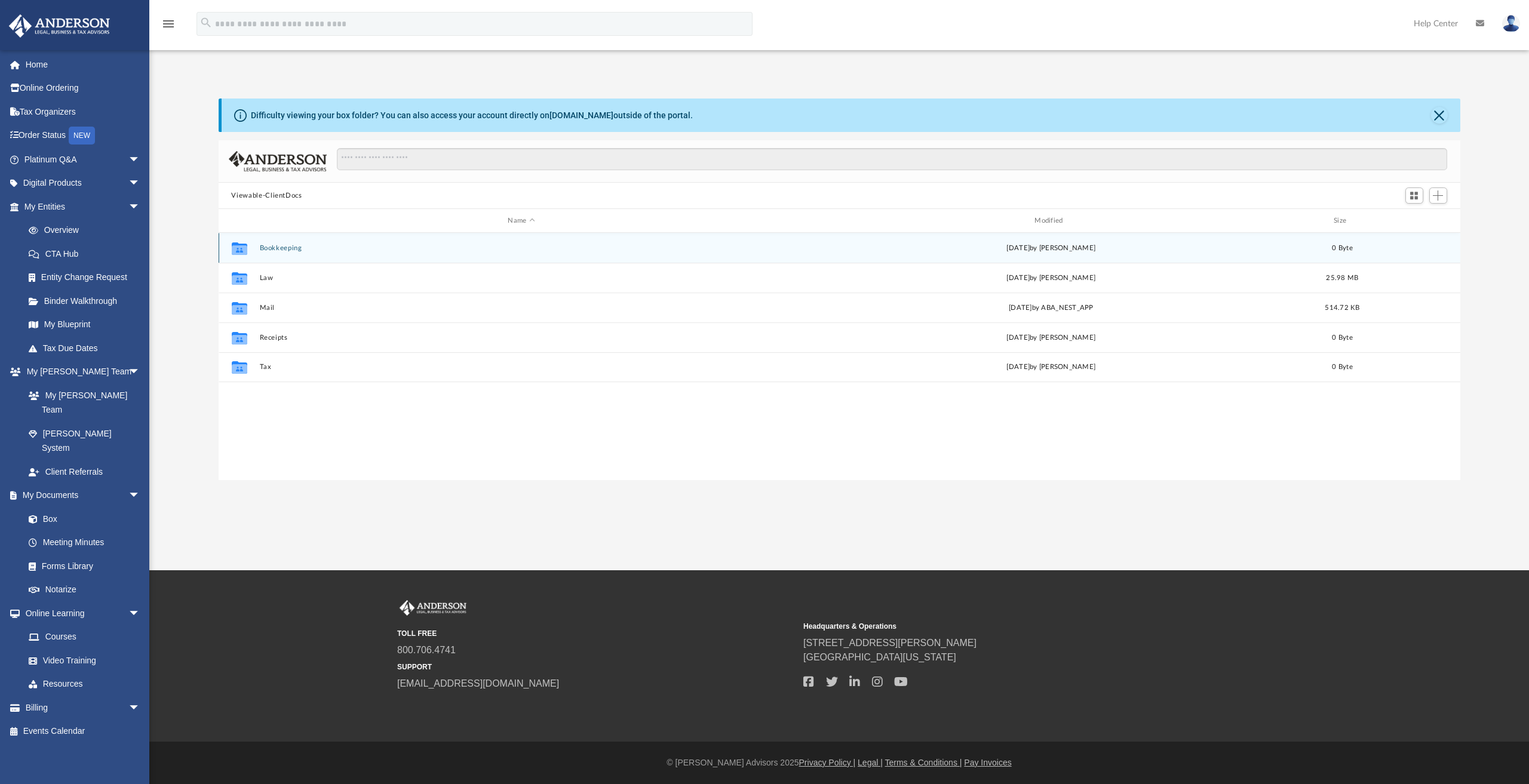
click at [279, 247] on button "Bookkeeping" at bounding box center [521, 248] width 524 height 8
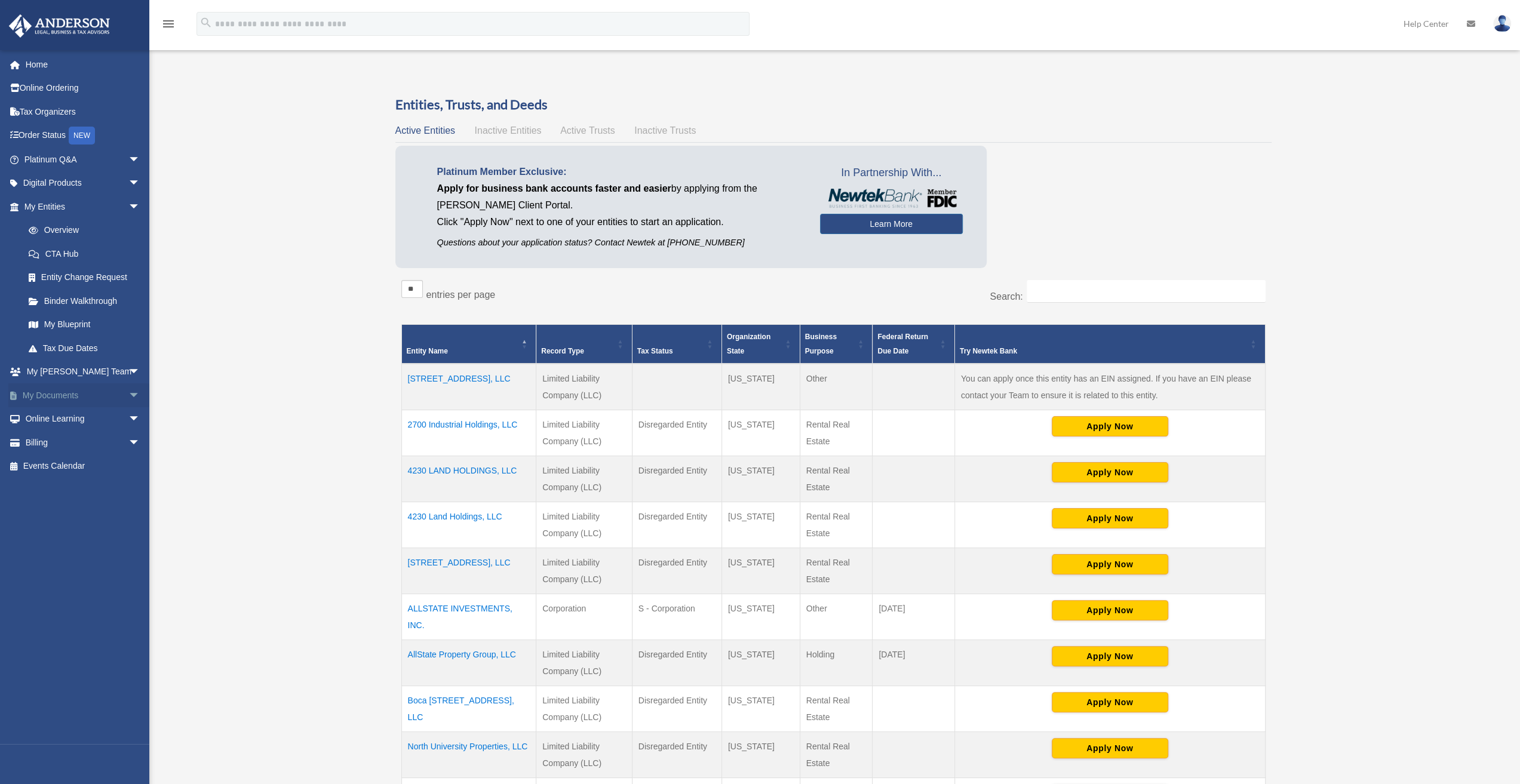
click at [128, 392] on span "arrow_drop_down" at bounding box center [140, 395] width 24 height 24
click at [56, 418] on link "Box" at bounding box center [87, 419] width 141 height 24
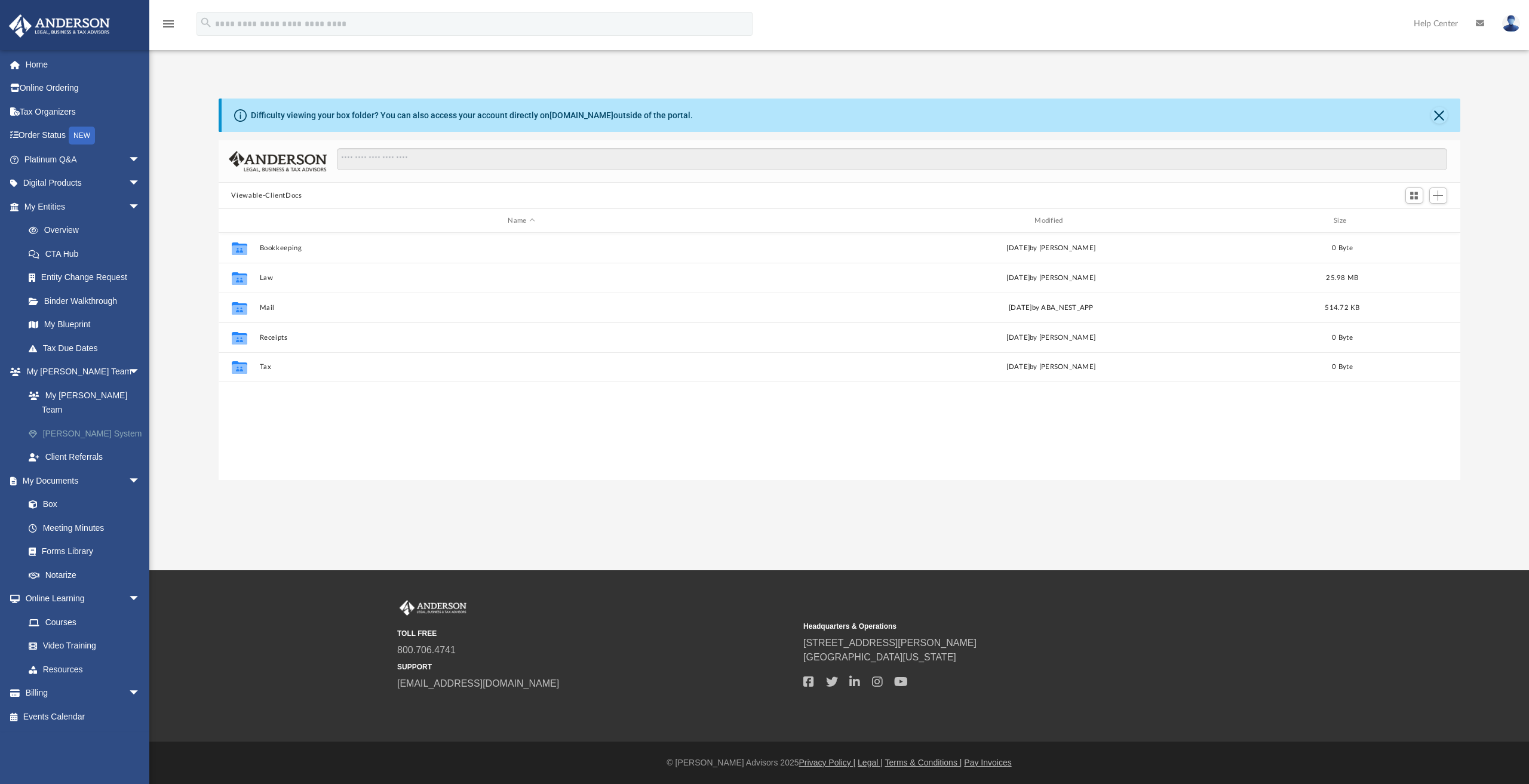
scroll to position [262, 1232]
